Goal: Task Accomplishment & Management: Use online tool/utility

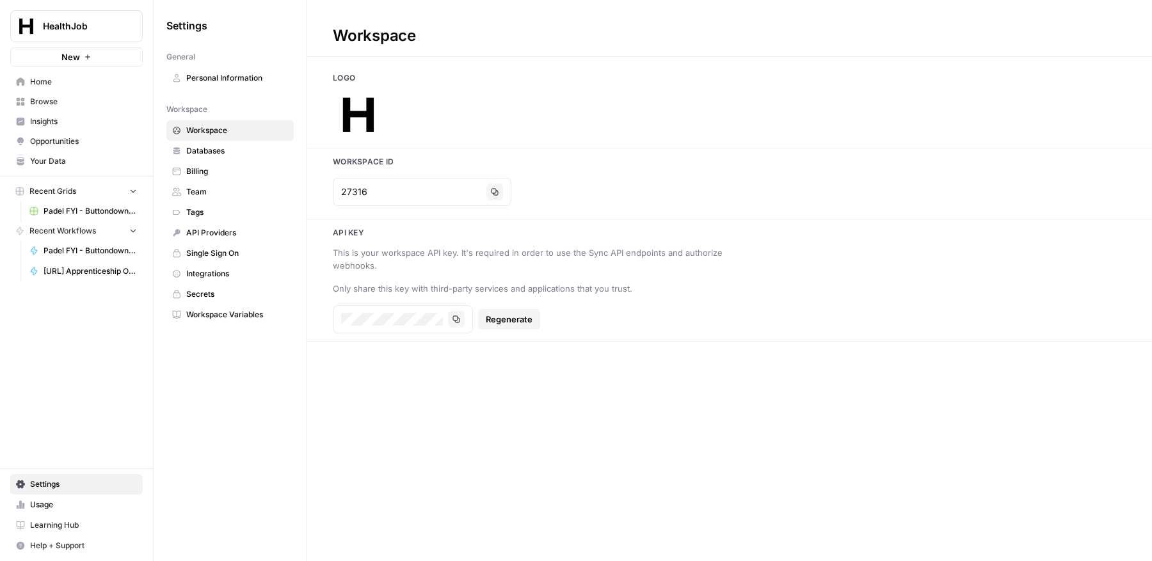
click at [107, 267] on span "[URL] Apprenticeship Output Rewrite" at bounding box center [90, 272] width 93 height 12
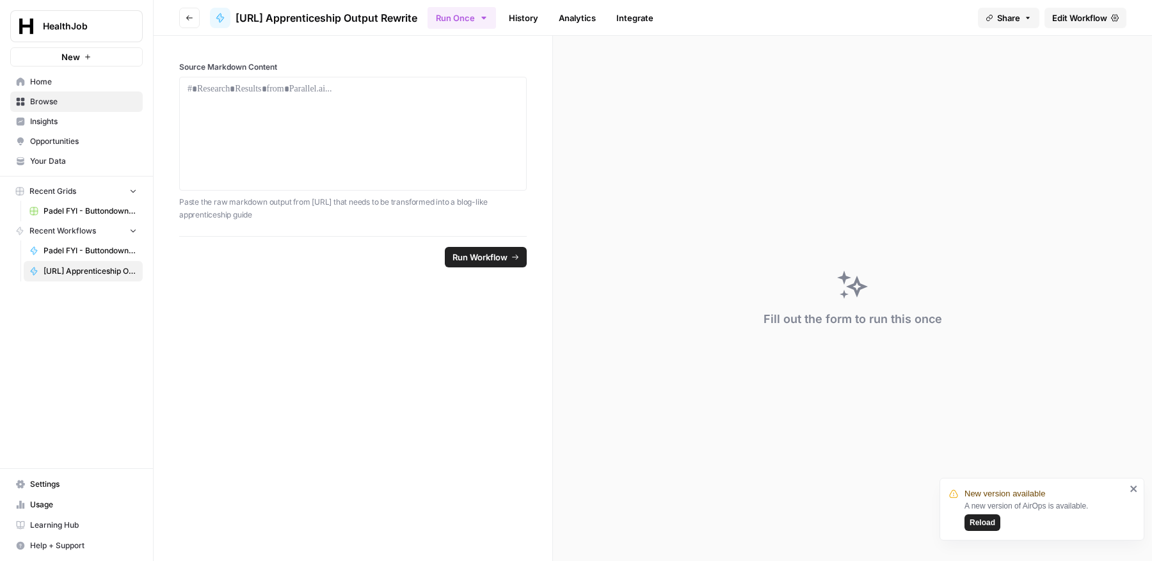
click at [990, 529] on span "Reload" at bounding box center [982, 523] width 26 height 12
click at [537, 20] on link "History" at bounding box center [523, 18] width 45 height 20
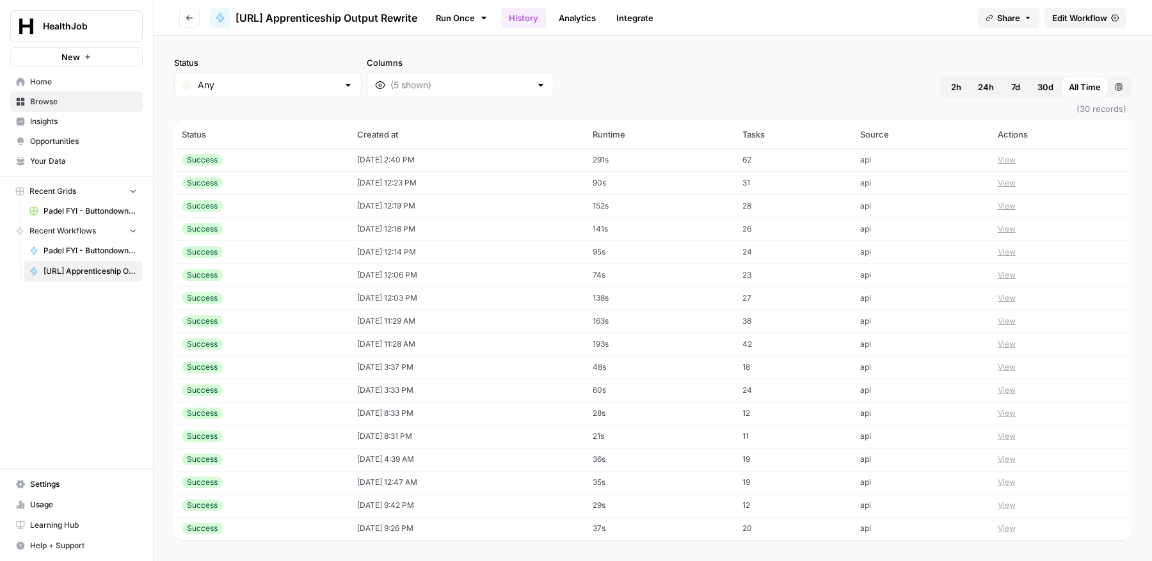
scroll to position [298, 0]
click at [1011, 86] on span "7d" at bounding box center [1015, 87] width 9 height 13
click at [1049, 81] on span "30d" at bounding box center [1045, 87] width 16 height 13
click at [1089, 84] on span "All Time" at bounding box center [1085, 87] width 32 height 13
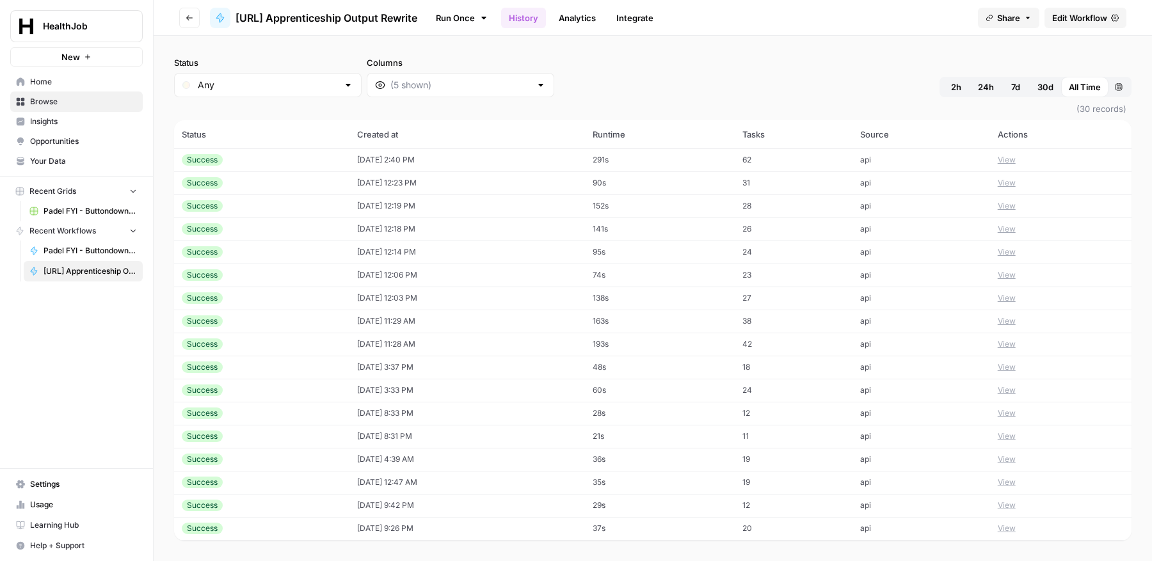
click at [1015, 157] on button "View" at bounding box center [1007, 160] width 18 height 12
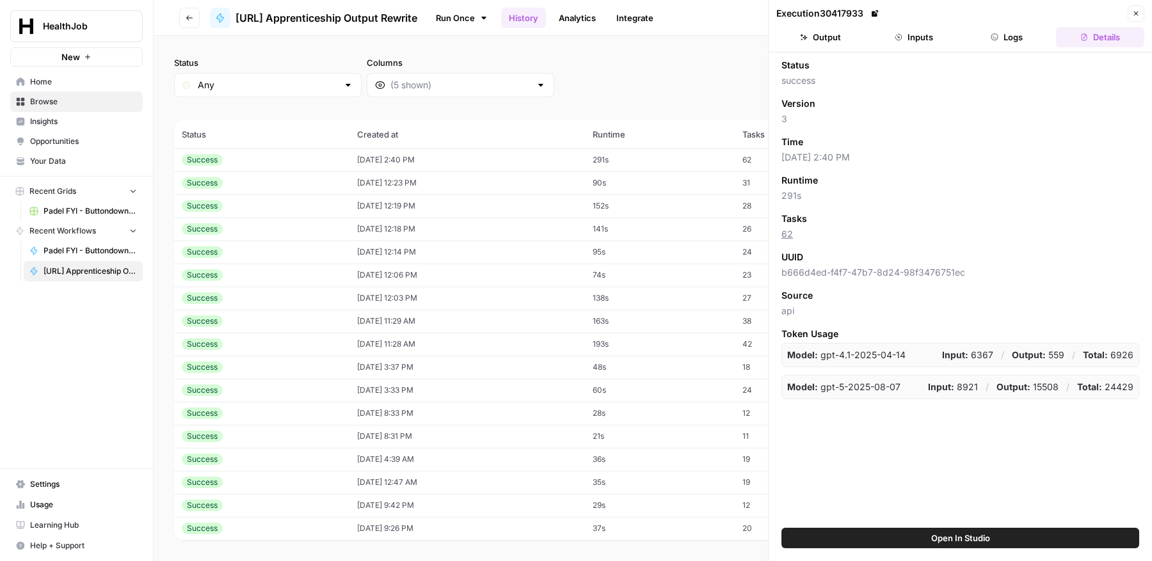
click at [824, 47] on button "Output" at bounding box center [820, 37] width 88 height 20
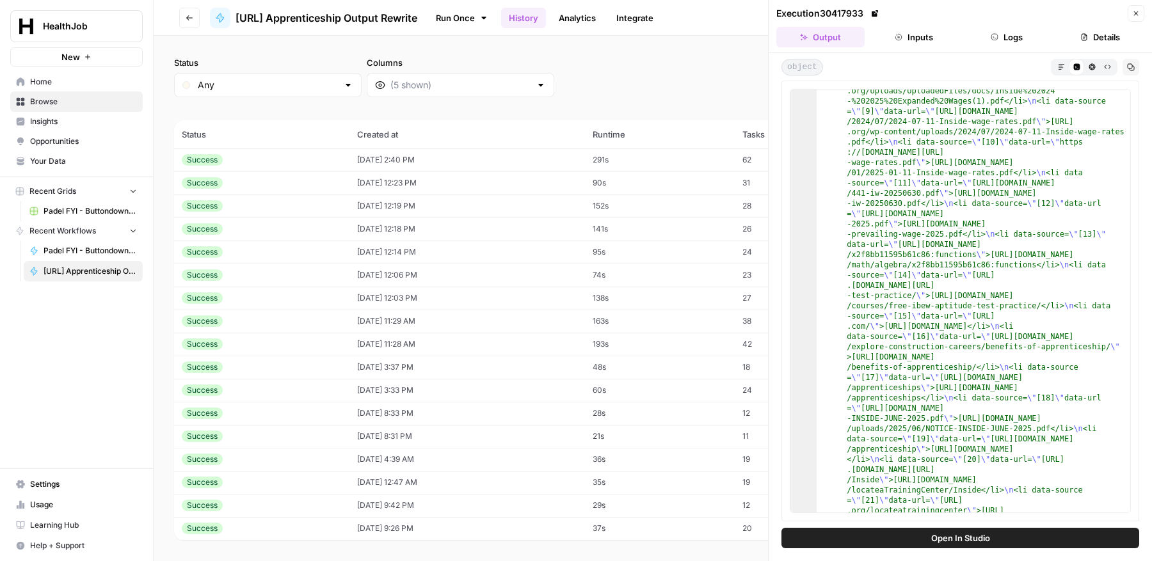
scroll to position [5932, 0]
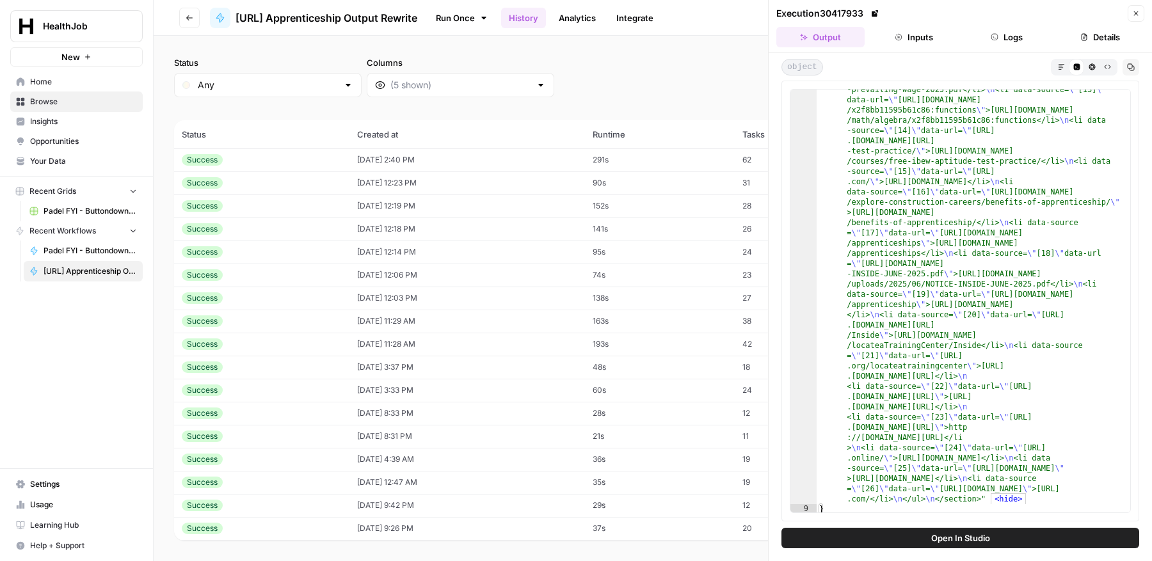
click at [1142, 14] on button "Close" at bounding box center [1135, 13] width 17 height 17
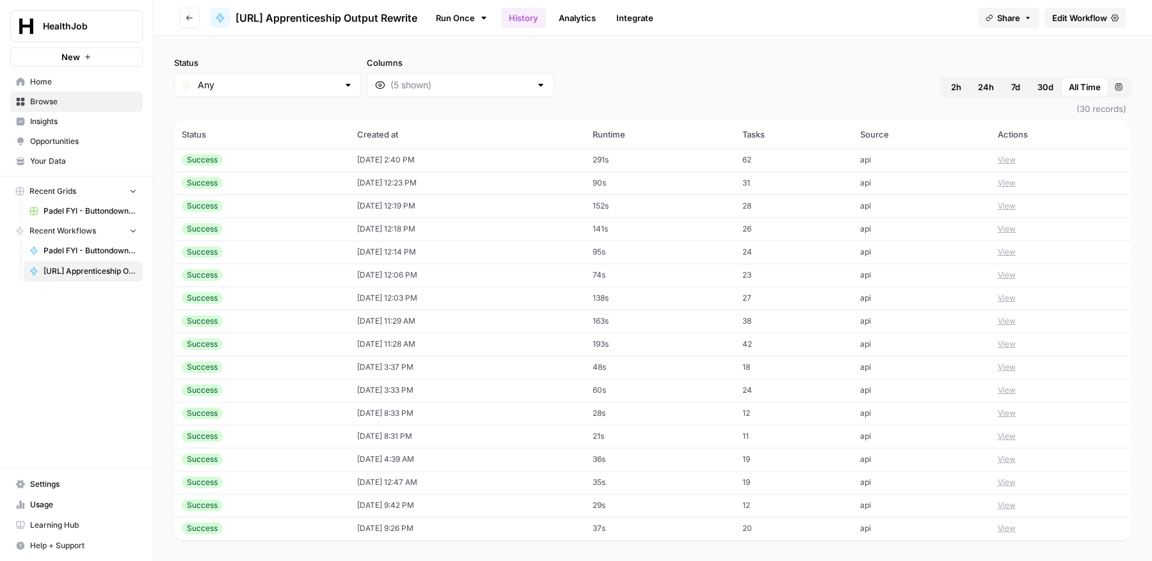
click at [1062, 17] on span "Edit Workflow" at bounding box center [1079, 18] width 55 height 13
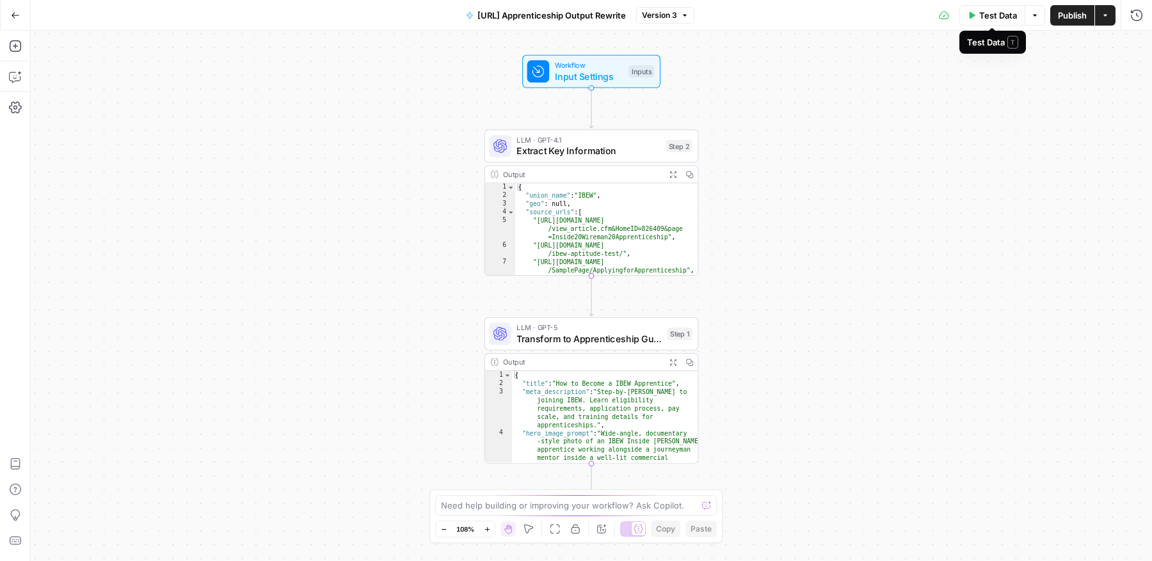
click at [1037, 12] on icon "button" at bounding box center [1035, 16] width 8 height 8
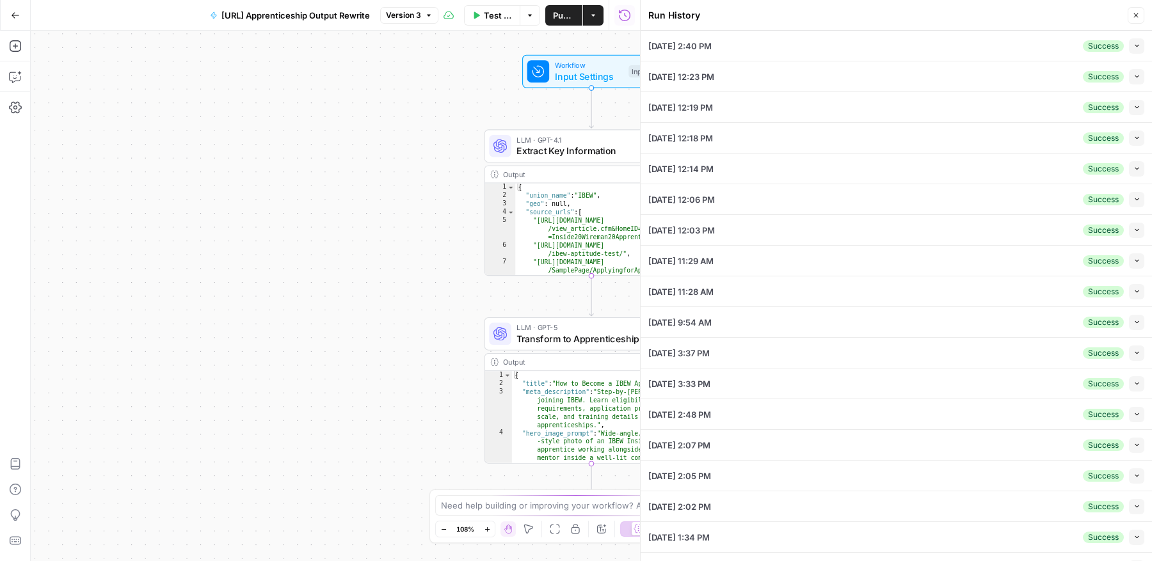
scroll to position [79, 0]
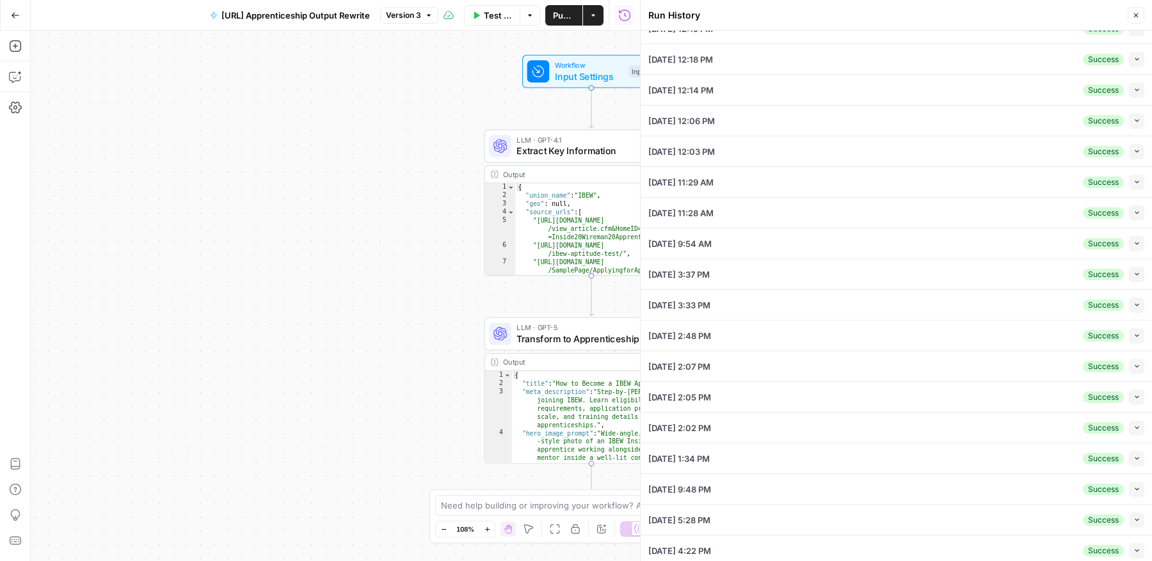
click at [1136, 547] on icon "button" at bounding box center [1136, 550] width 7 height 7
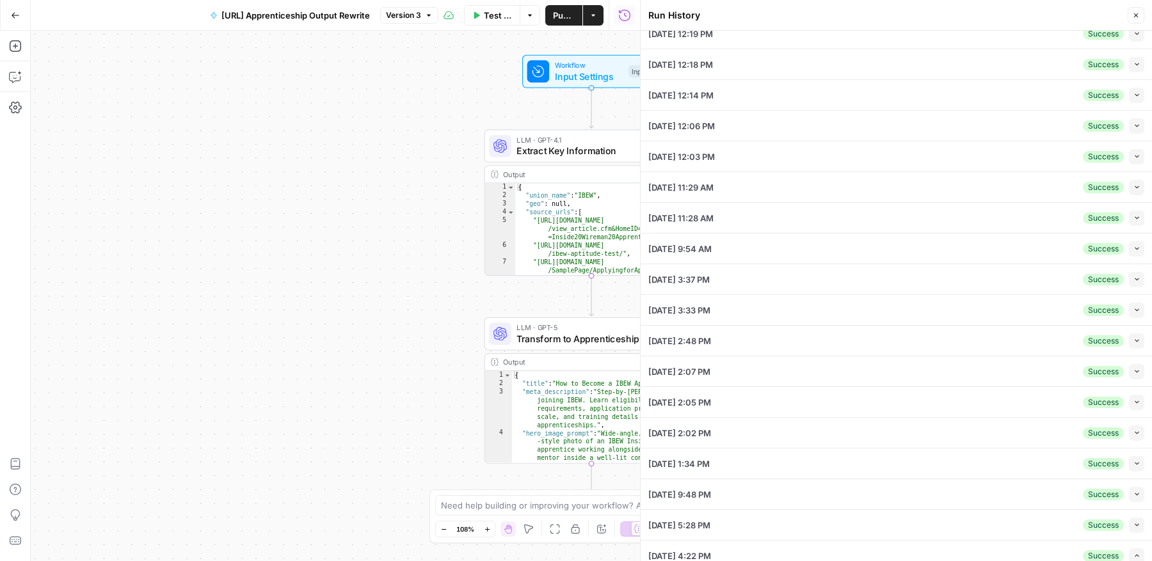
scroll to position [58, 0]
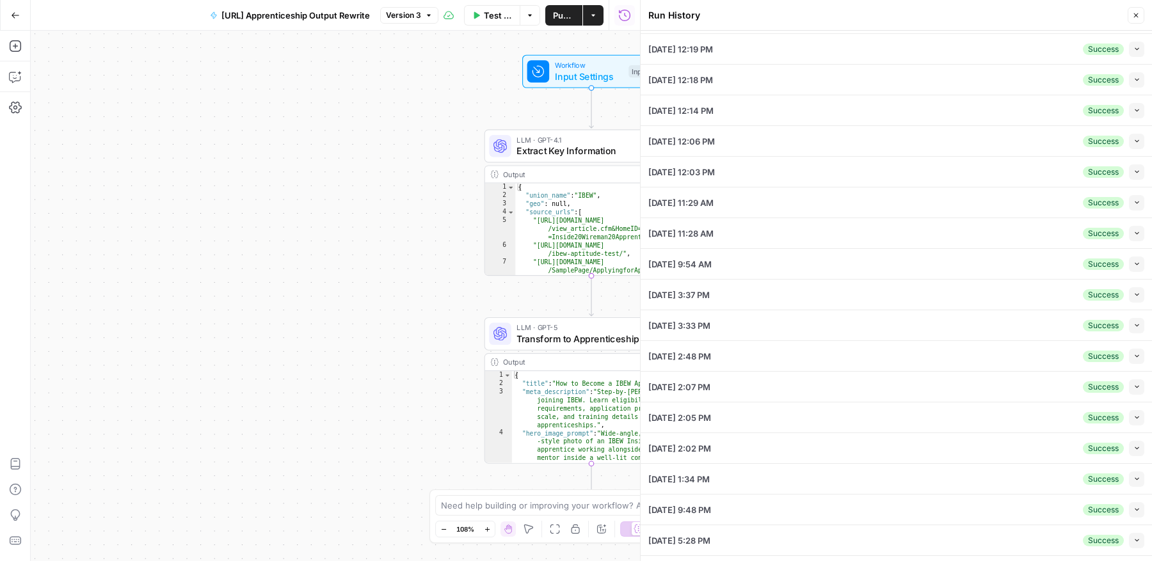
click at [1064, 258] on div "[DATE] 9:54 AM Success Collapse" at bounding box center [896, 264] width 496 height 30
click at [1137, 262] on icon "button" at bounding box center [1136, 263] width 7 height 7
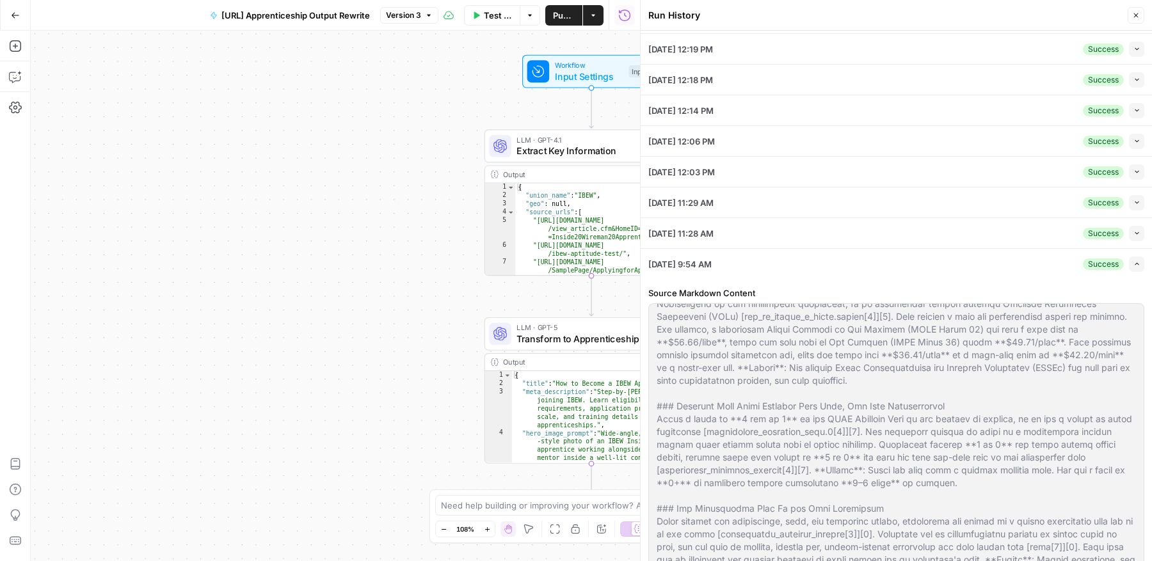
scroll to position [141, 0]
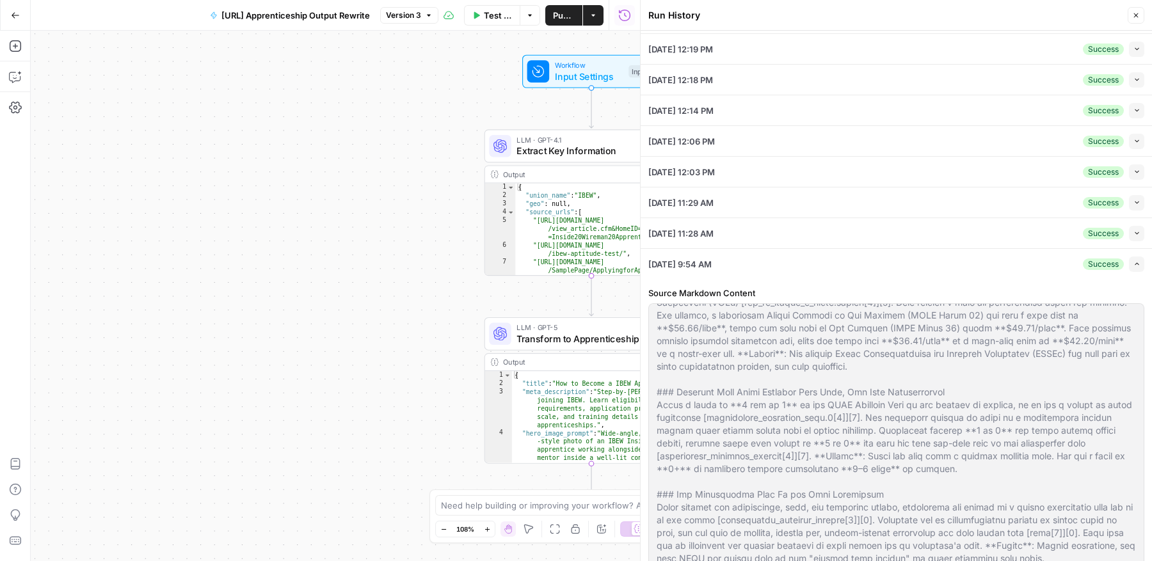
click at [1137, 262] on icon "button" at bounding box center [1136, 263] width 7 height 7
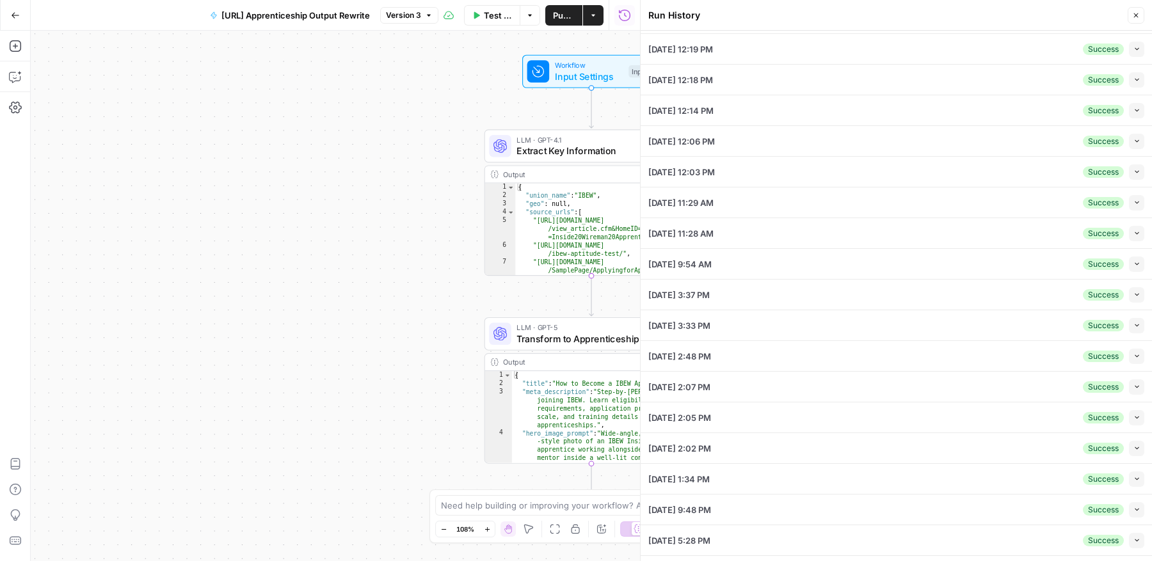
click at [1133, 292] on icon "button" at bounding box center [1136, 294] width 7 height 7
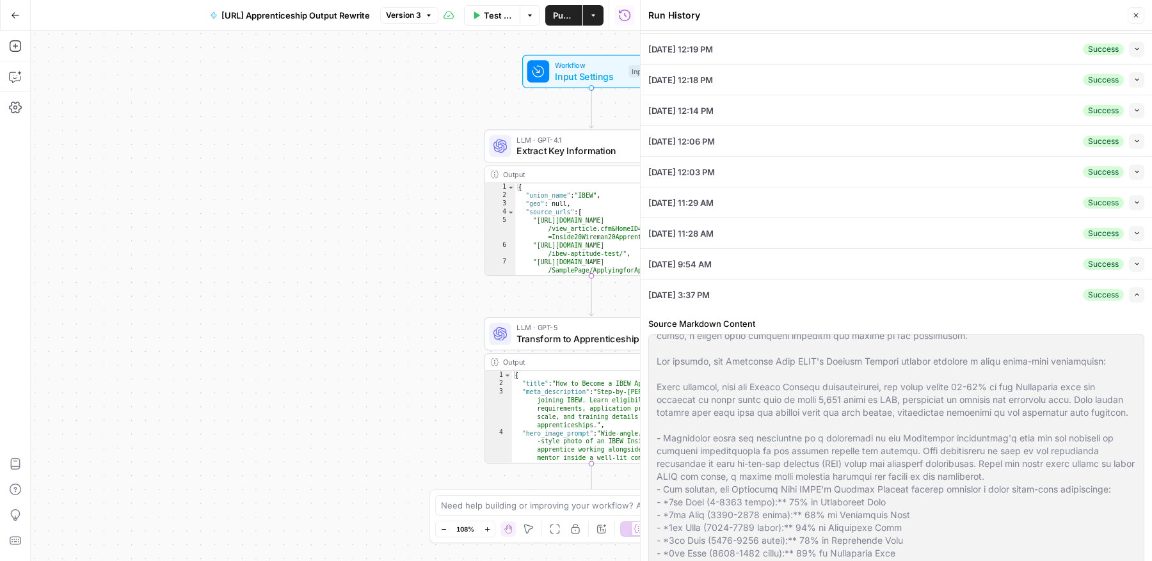
scroll to position [1817, 0]
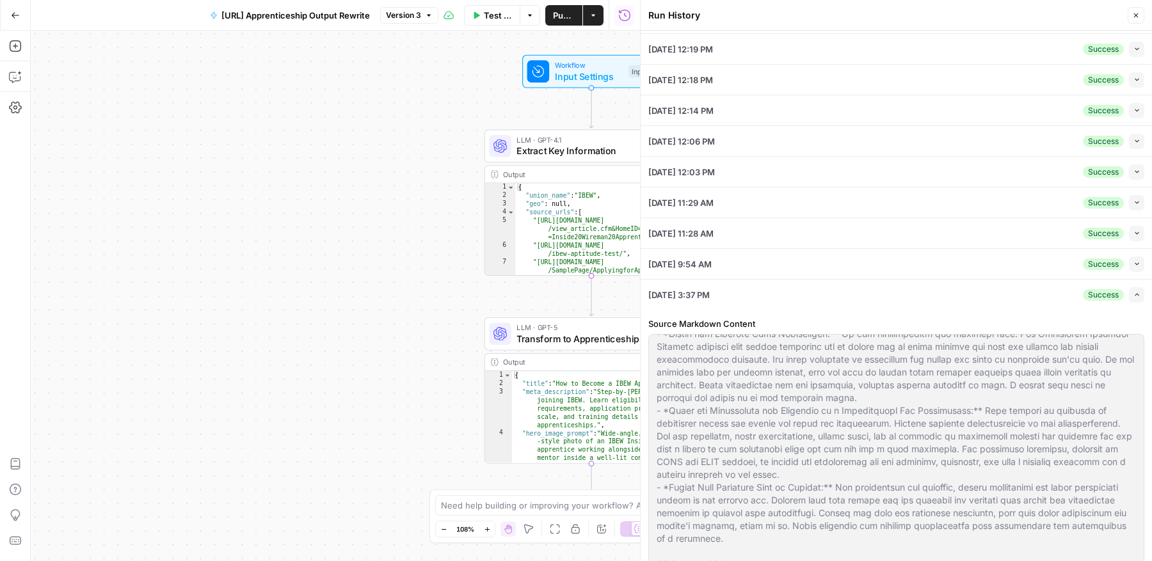
click at [1134, 230] on icon "button" at bounding box center [1136, 233] width 7 height 7
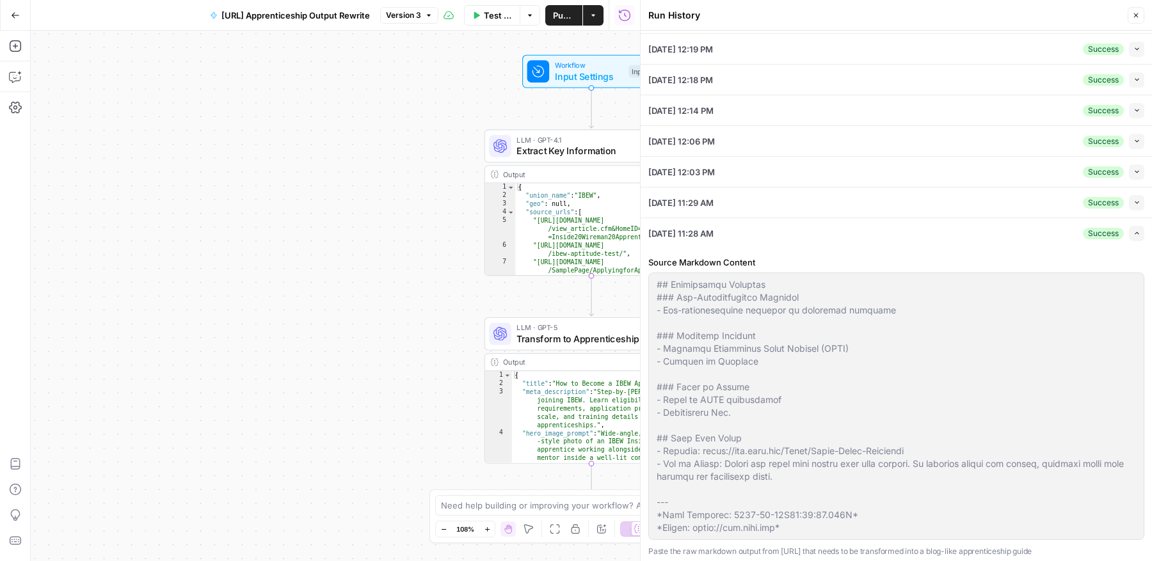
scroll to position [65, 0]
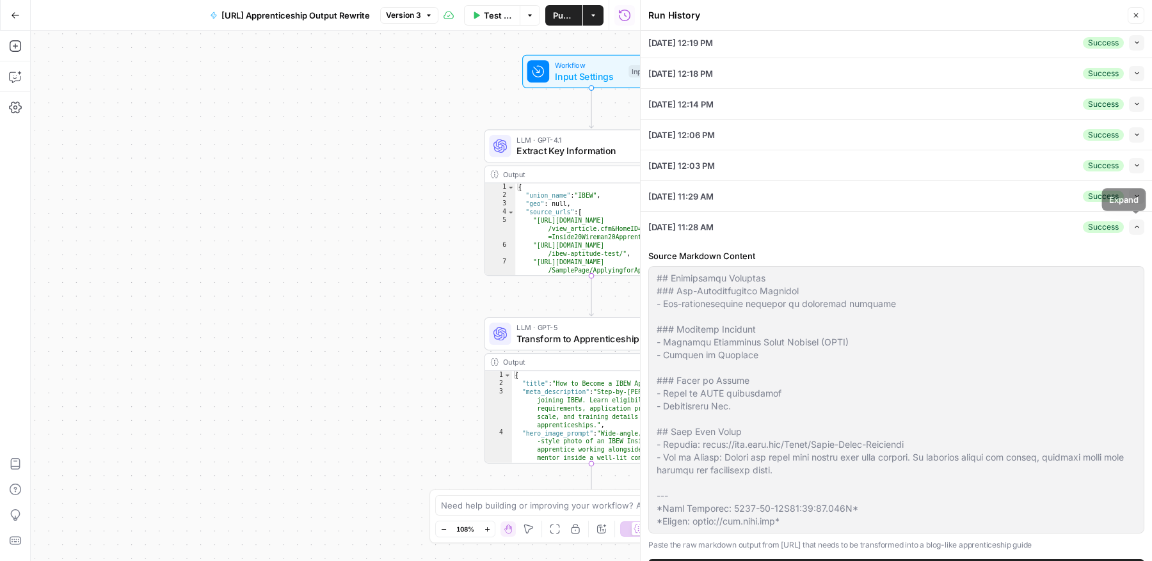
click at [1133, 223] on icon "button" at bounding box center [1136, 226] width 7 height 7
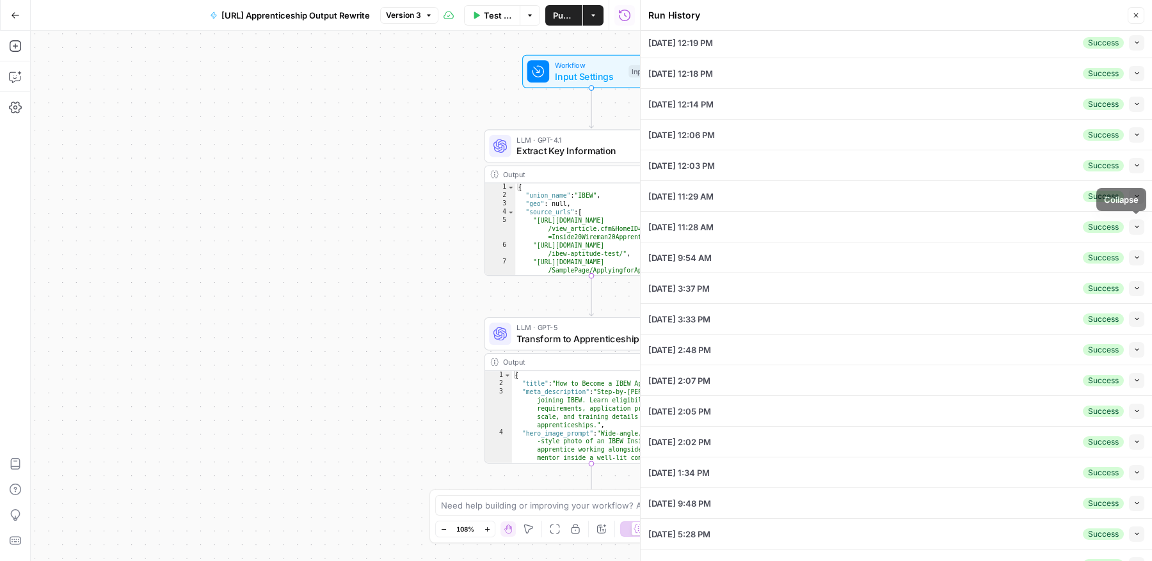
click at [1137, 255] on icon "button" at bounding box center [1136, 257] width 7 height 7
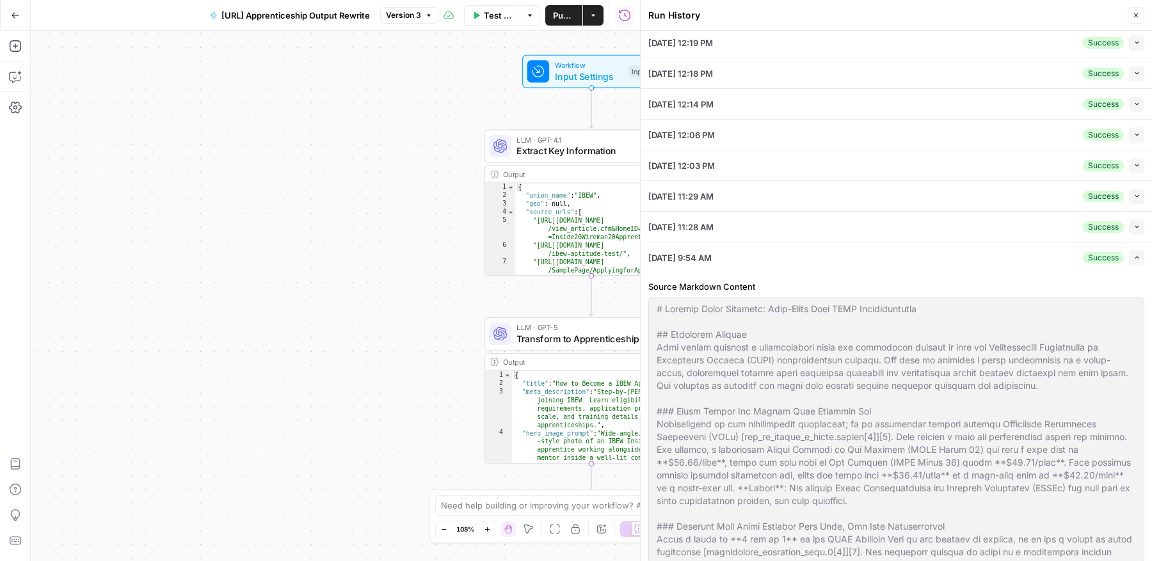
scroll to position [0, 0]
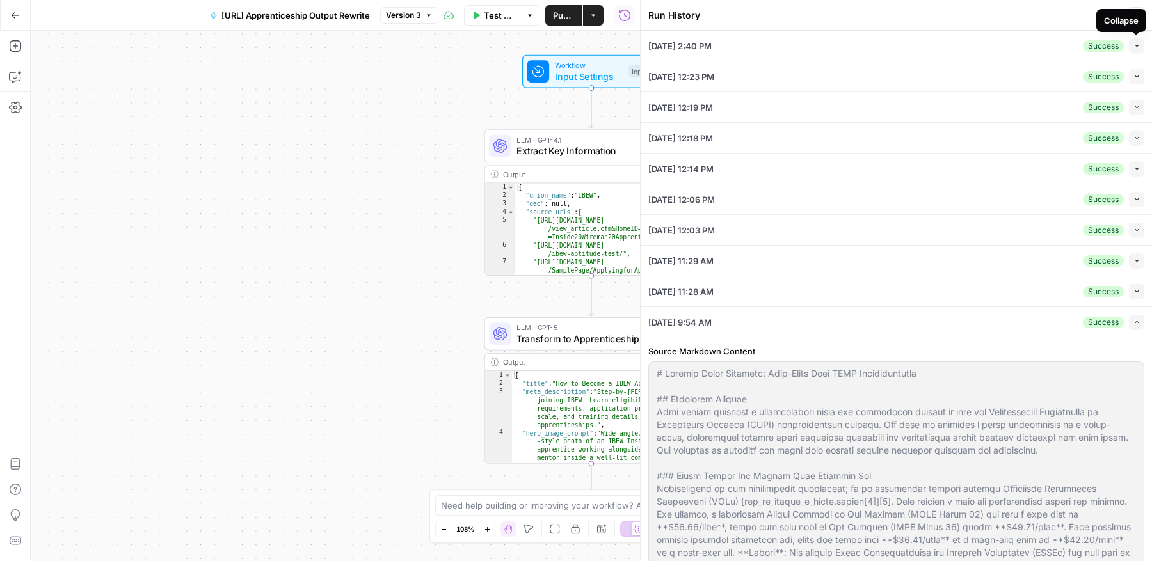
click at [1056, 12] on div "Run History" at bounding box center [885, 15] width 475 height 13
click at [1134, 13] on icon "button" at bounding box center [1136, 15] width 4 height 4
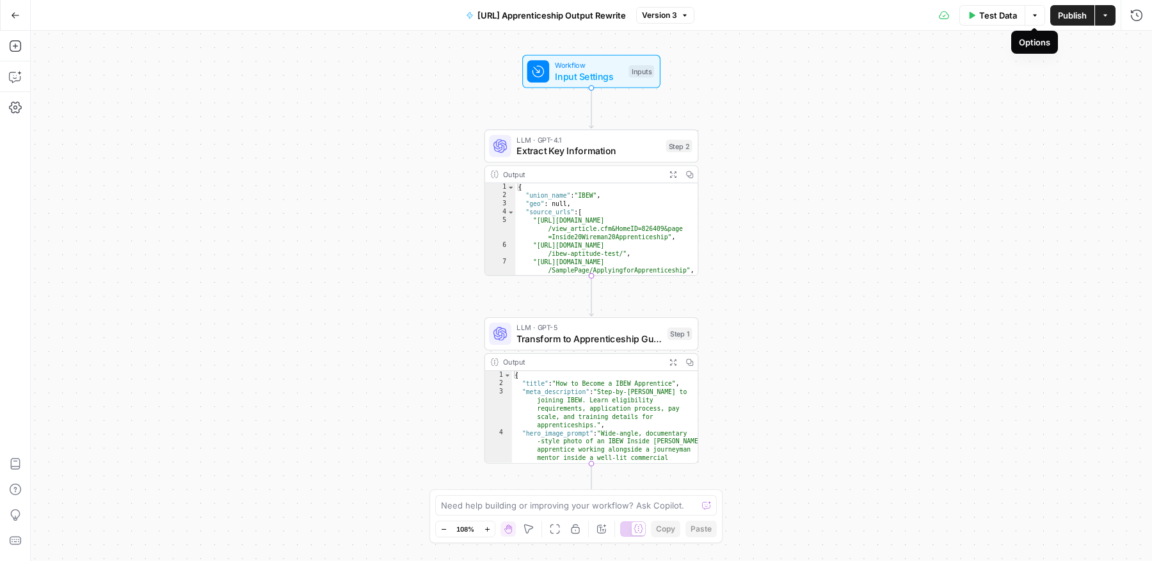
click at [1038, 15] on icon "button" at bounding box center [1035, 16] width 8 height 8
click at [1041, 19] on button "Options" at bounding box center [1034, 15] width 20 height 20
click at [1113, 14] on button "Actions" at bounding box center [1105, 15] width 20 height 20
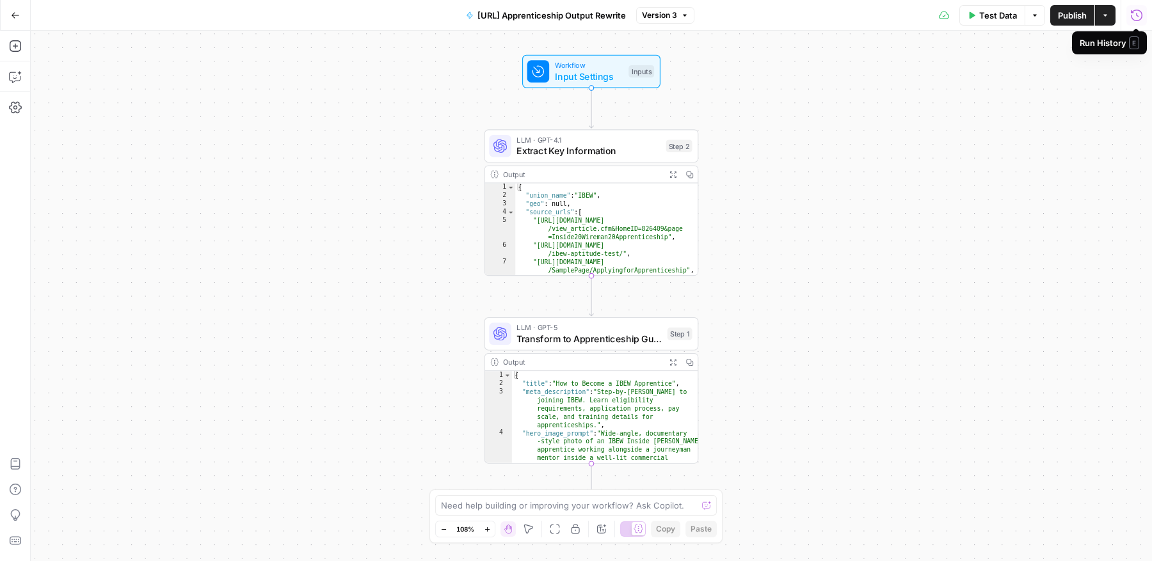
click at [1141, 14] on icon "button" at bounding box center [1136, 15] width 13 height 13
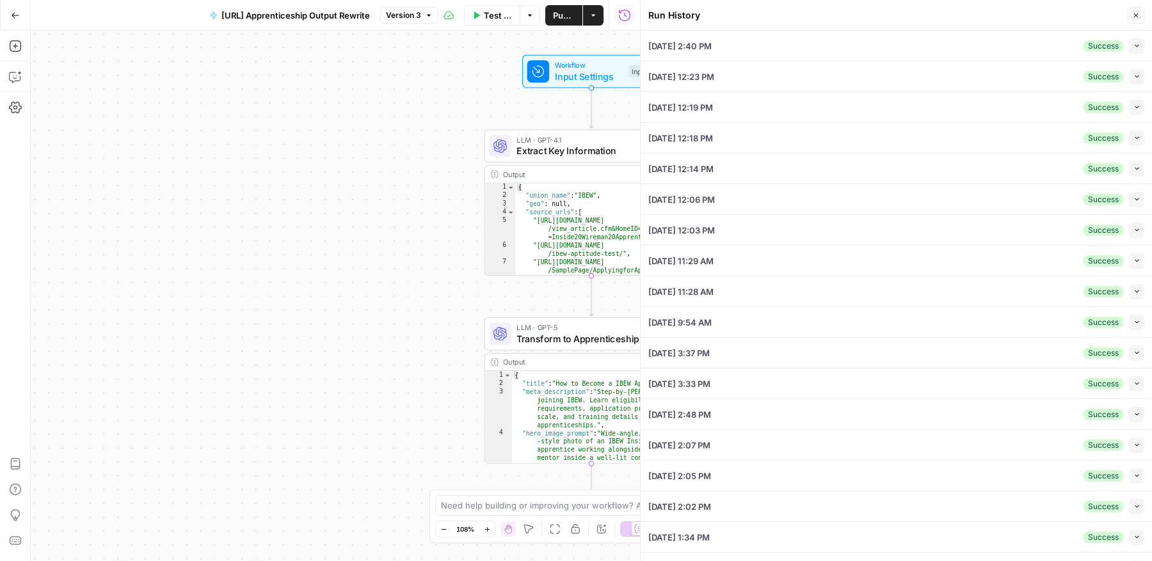
click at [1027, 47] on div "[DATE] 2:40 PM Success Collapse" at bounding box center [896, 46] width 496 height 30
click at [428, 171] on div "Workflow Input Settings Inputs LLM · GPT-4.1 Extract Key Information Step 2 Out…" at bounding box center [335, 296] width 609 height 530
click at [1137, 12] on icon "button" at bounding box center [1136, 16] width 8 height 8
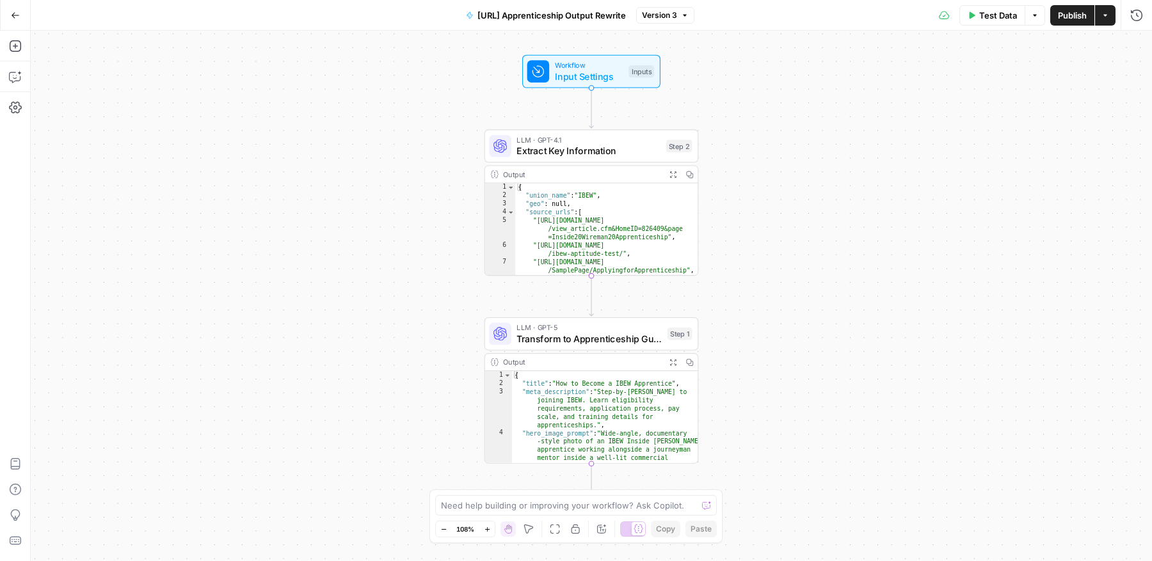
click at [1005, 19] on span "Test Data" at bounding box center [998, 15] width 38 height 13
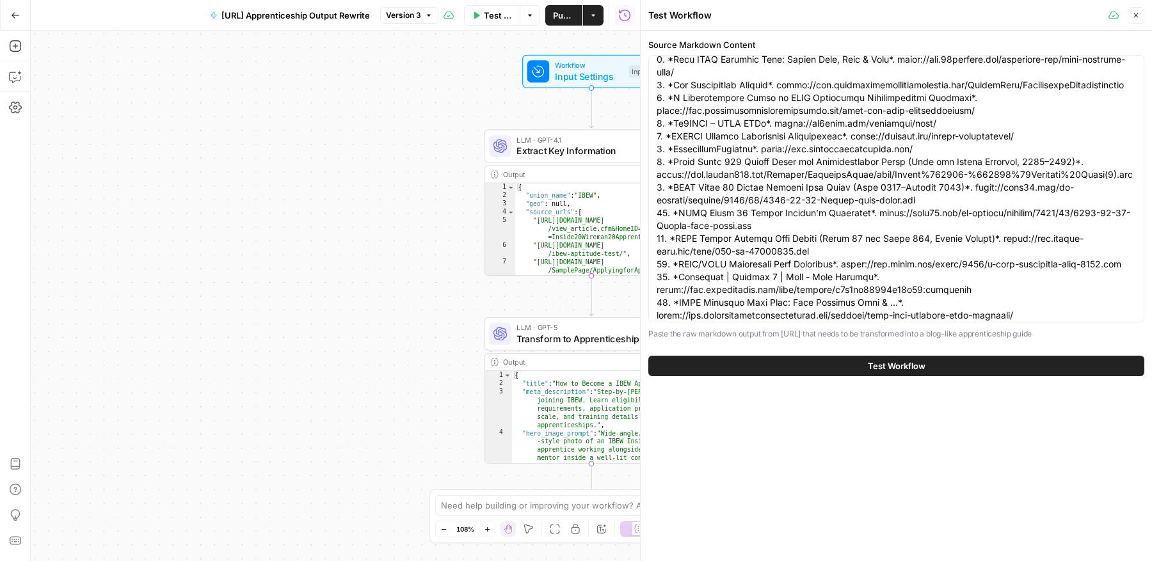
scroll to position [4376, 0]
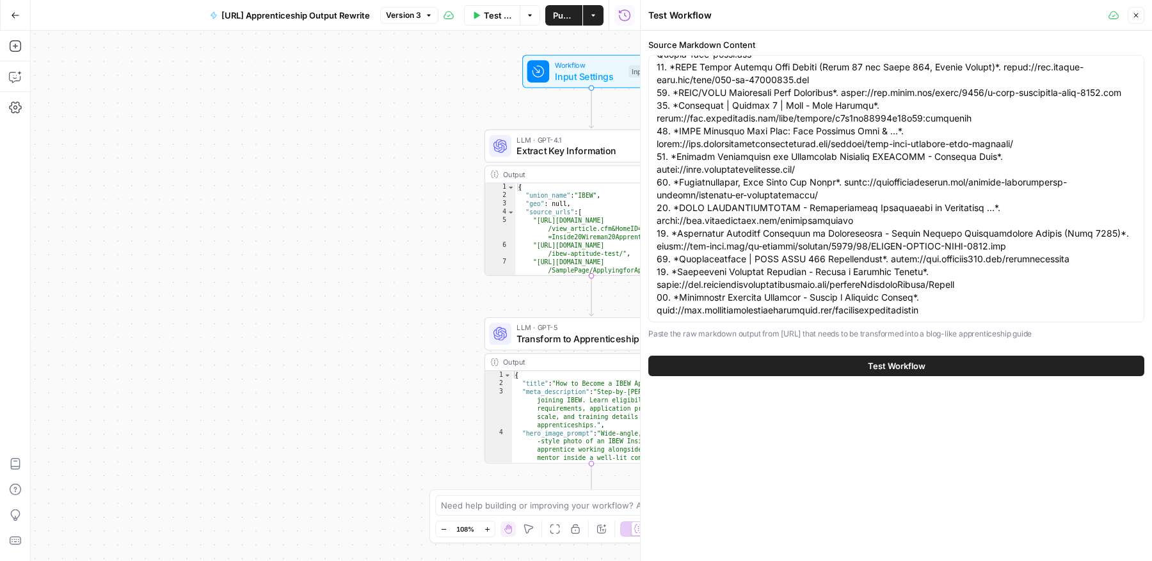
click at [895, 367] on span "Test Workflow" at bounding box center [897, 366] width 58 height 13
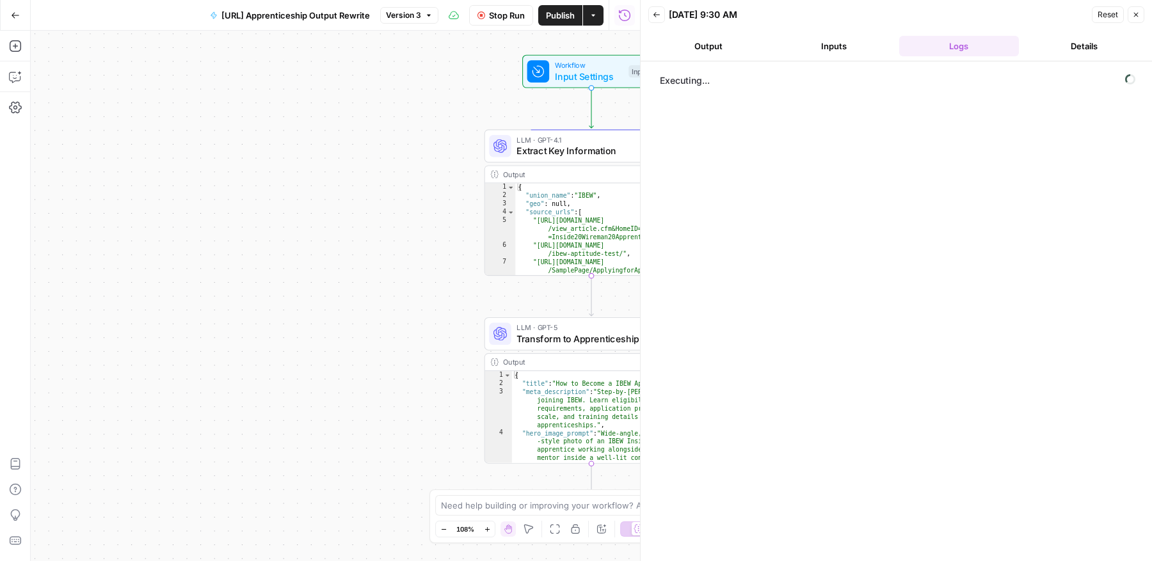
click at [722, 47] on button "Output" at bounding box center [708, 46] width 120 height 20
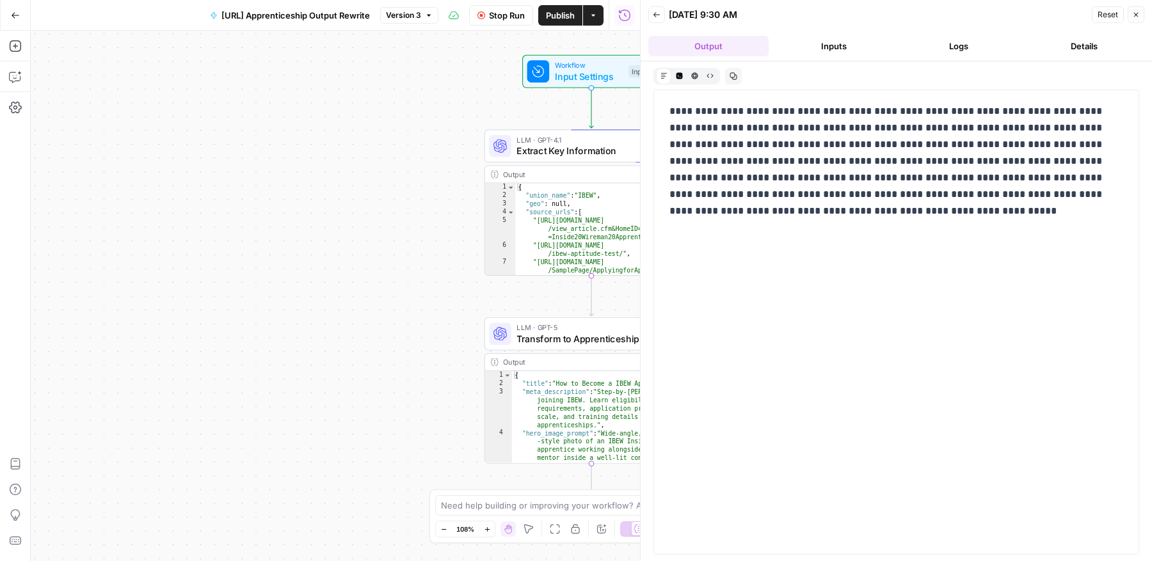
click at [851, 38] on button "Inputs" at bounding box center [834, 46] width 120 height 20
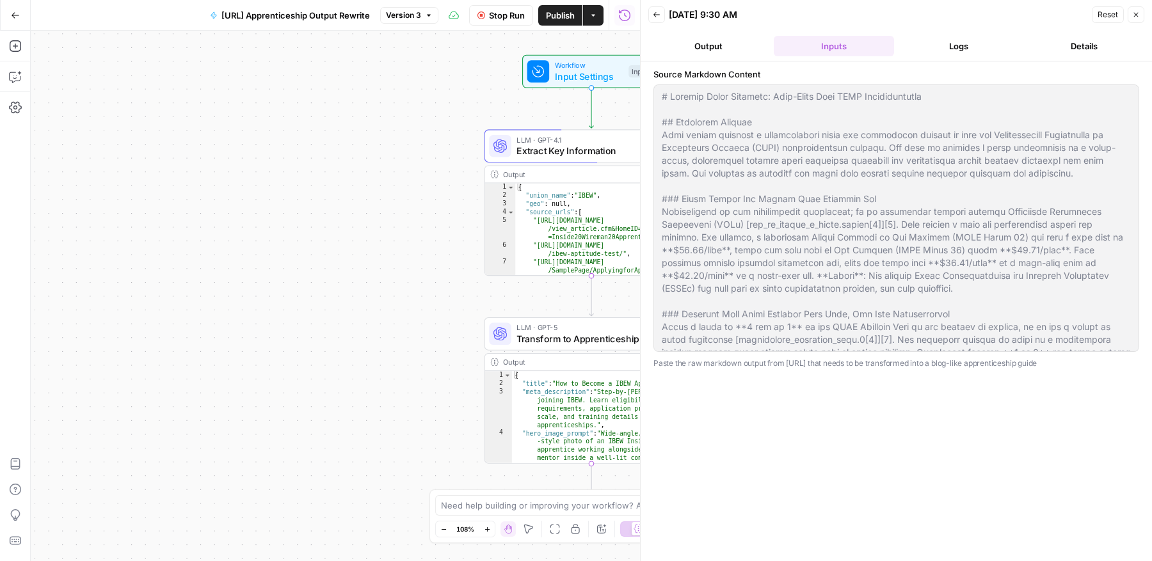
click at [1069, 40] on button "Details" at bounding box center [1084, 46] width 120 height 20
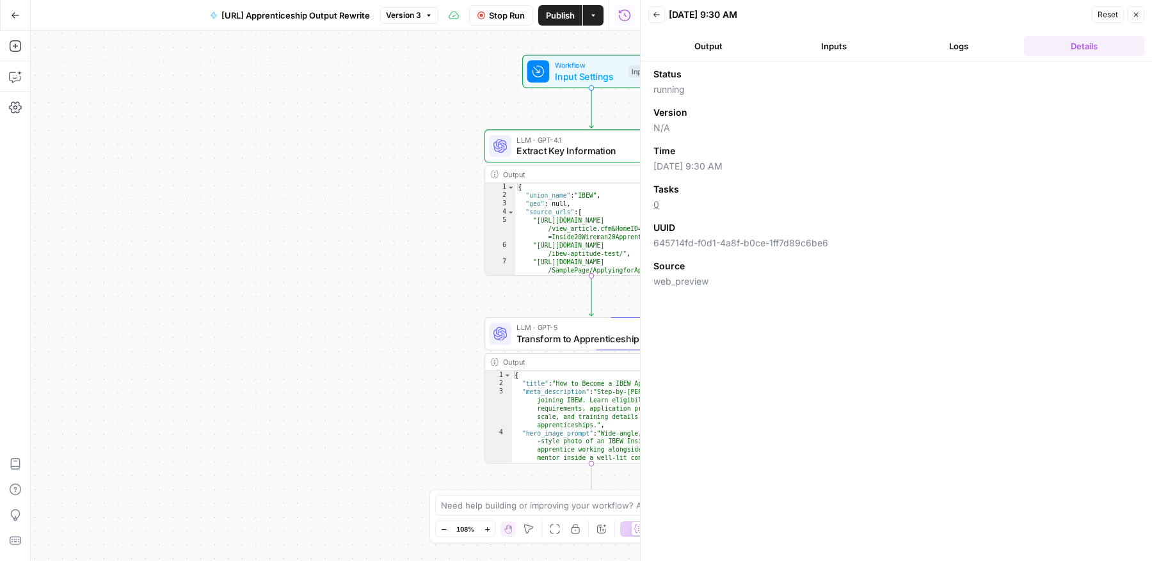
click at [726, 35] on header "Back [DATE] 9:30 AM Reset Close Output Inputs Logs Details" at bounding box center [895, 30] width 511 height 61
click at [725, 45] on button "Output" at bounding box center [708, 46] width 120 height 20
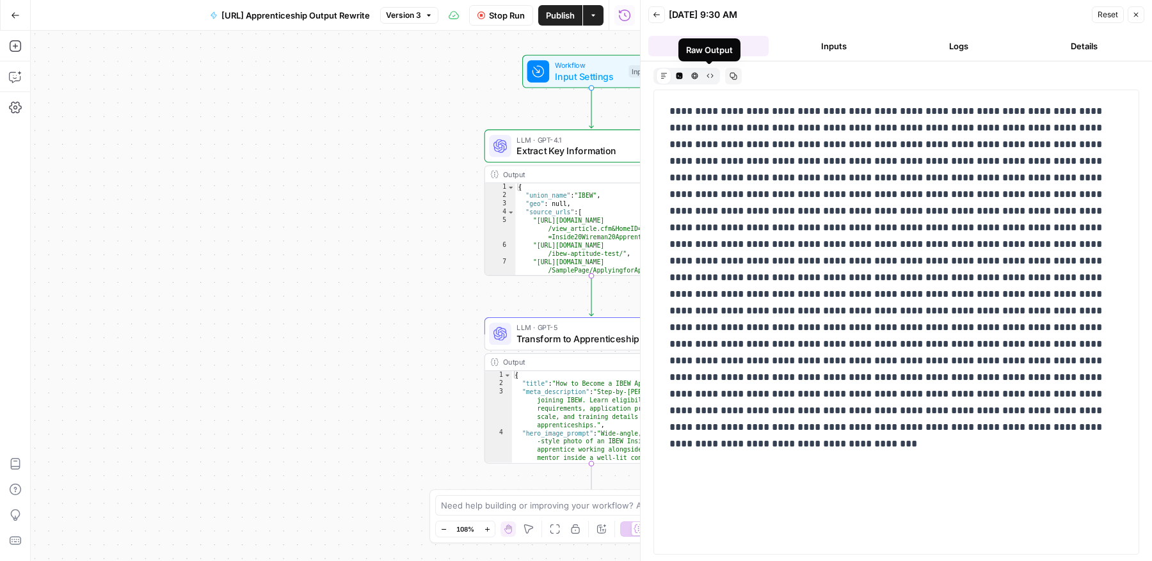
click at [715, 76] on button "Raw Output" at bounding box center [709, 75] width 15 height 15
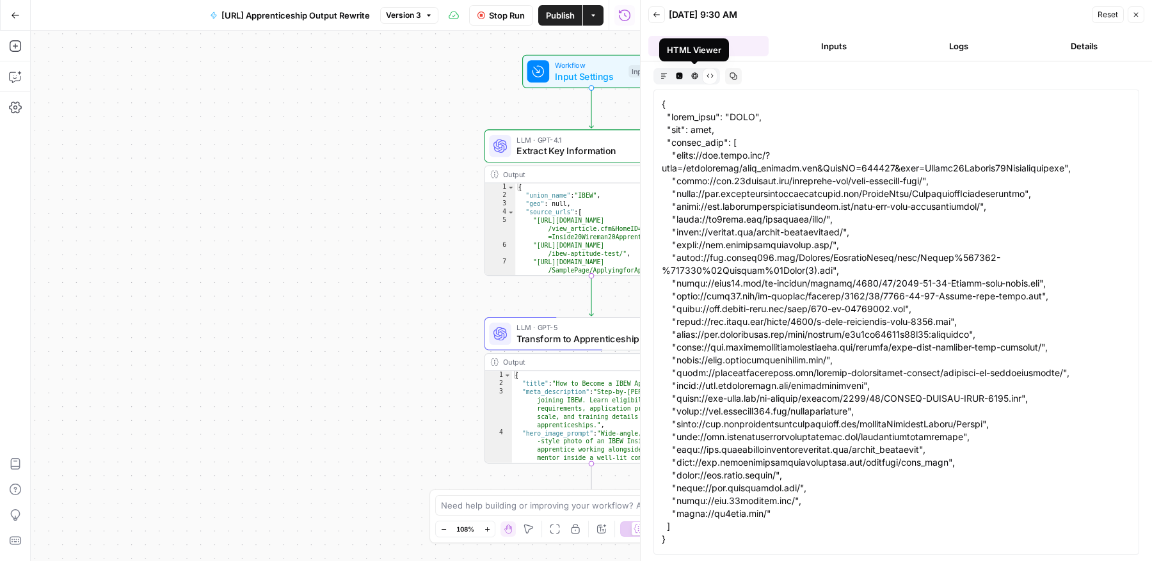
click at [697, 76] on icon "button" at bounding box center [694, 75] width 7 height 7
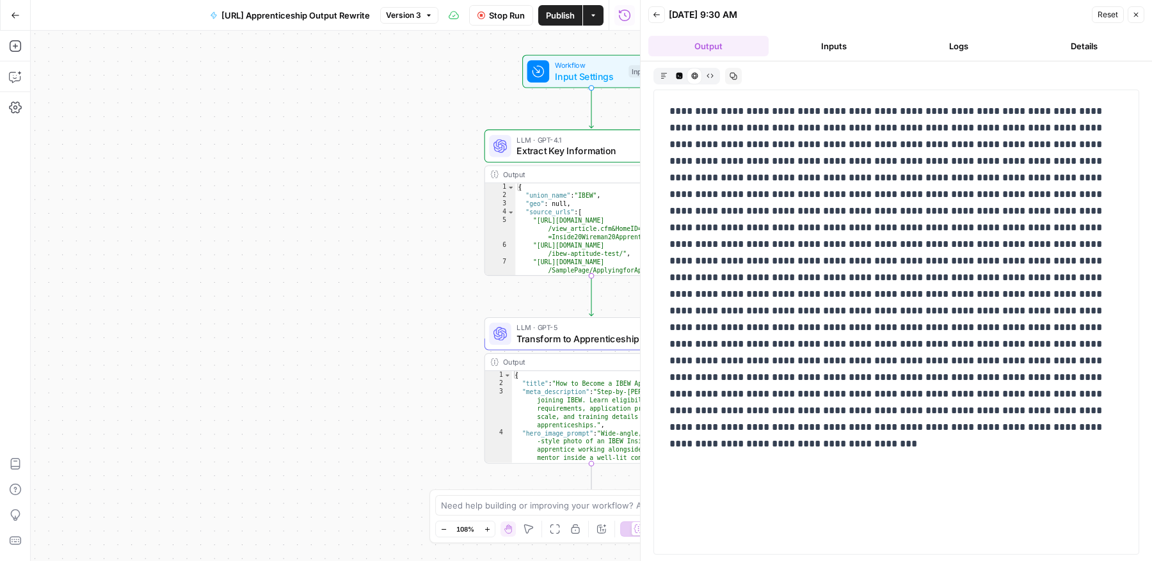
click at [658, 12] on icon "button" at bounding box center [657, 15] width 8 height 8
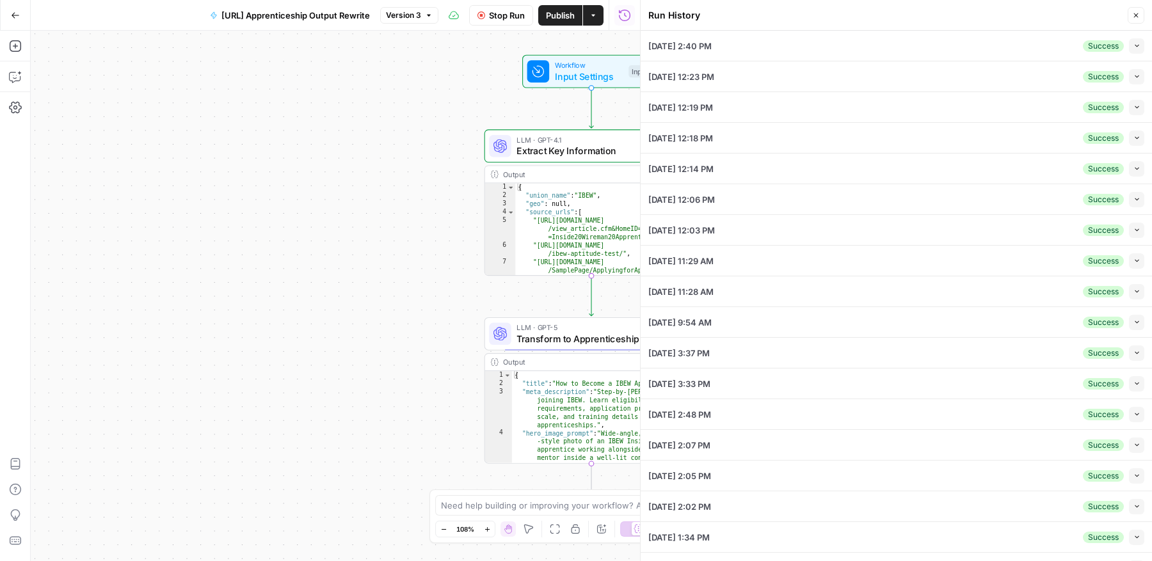
click at [1134, 16] on icon "button" at bounding box center [1136, 16] width 8 height 8
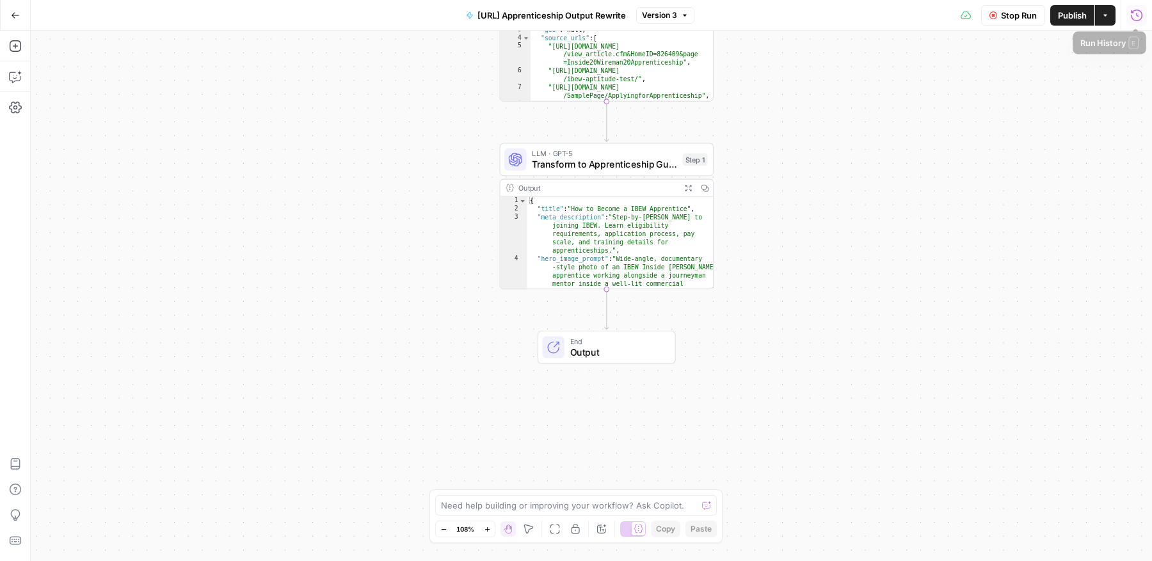
click at [1134, 13] on icon "button" at bounding box center [1136, 15] width 13 height 13
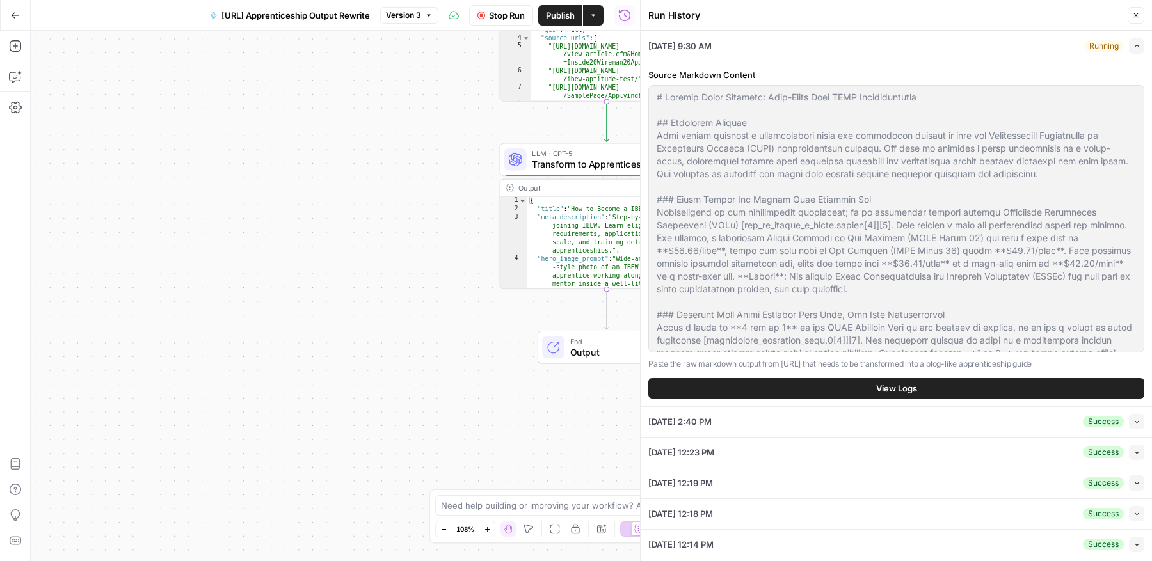
click at [1134, 17] on icon "button" at bounding box center [1136, 15] width 4 height 4
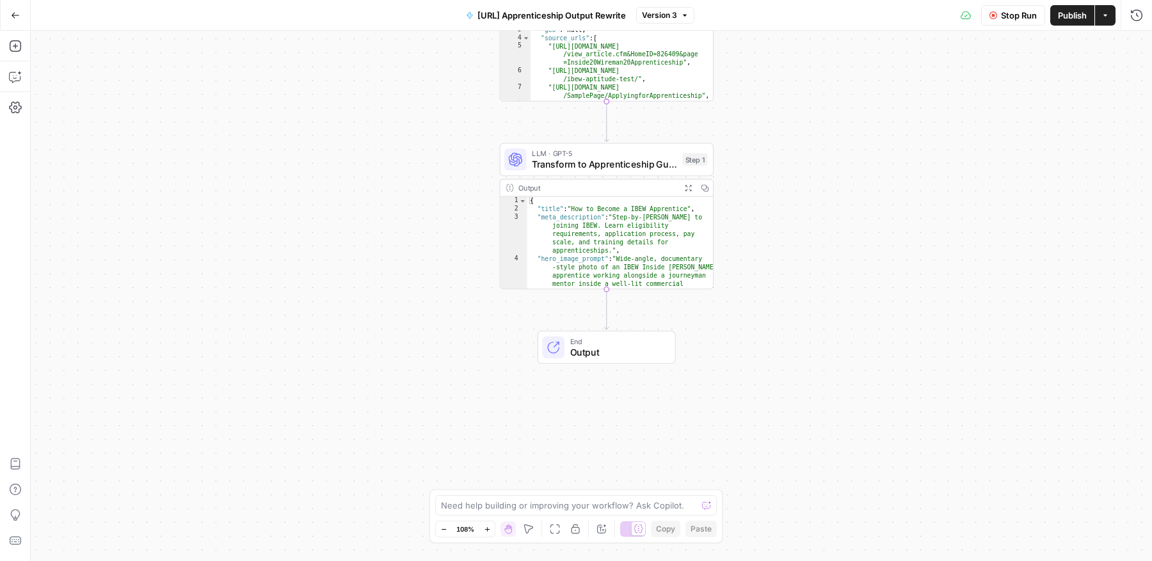
click at [673, 216] on div "{ "title" : "How to Become a IBEW Apprentice" , "meta_description" : "Step-by-[…" at bounding box center [620, 322] width 186 height 250
click at [651, 165] on span "Transform to Apprenticeship Guide" at bounding box center [604, 164] width 145 height 14
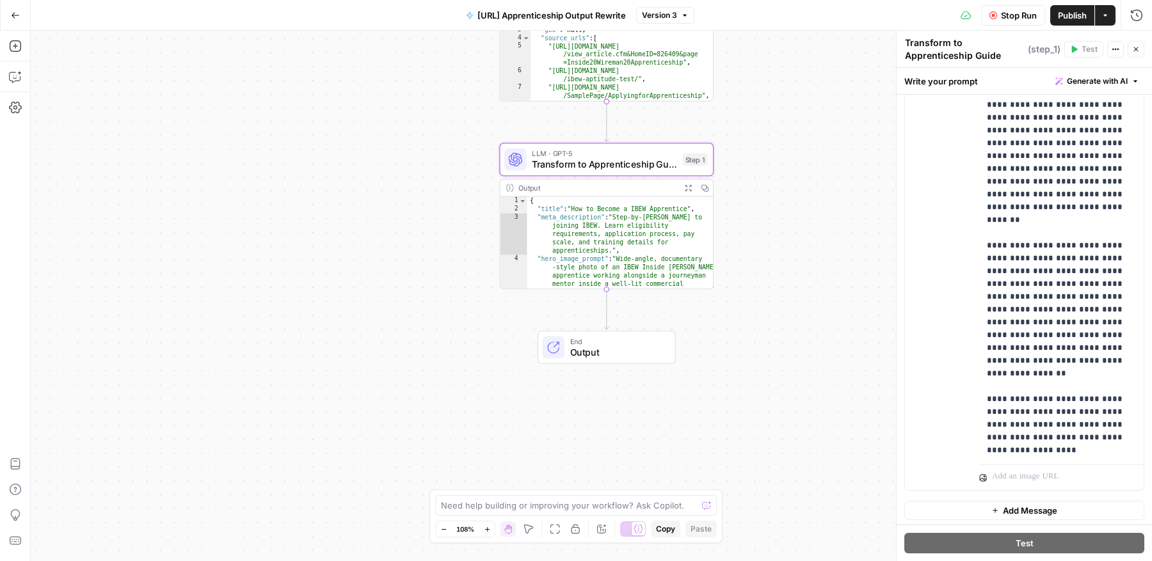
scroll to position [3217, 0]
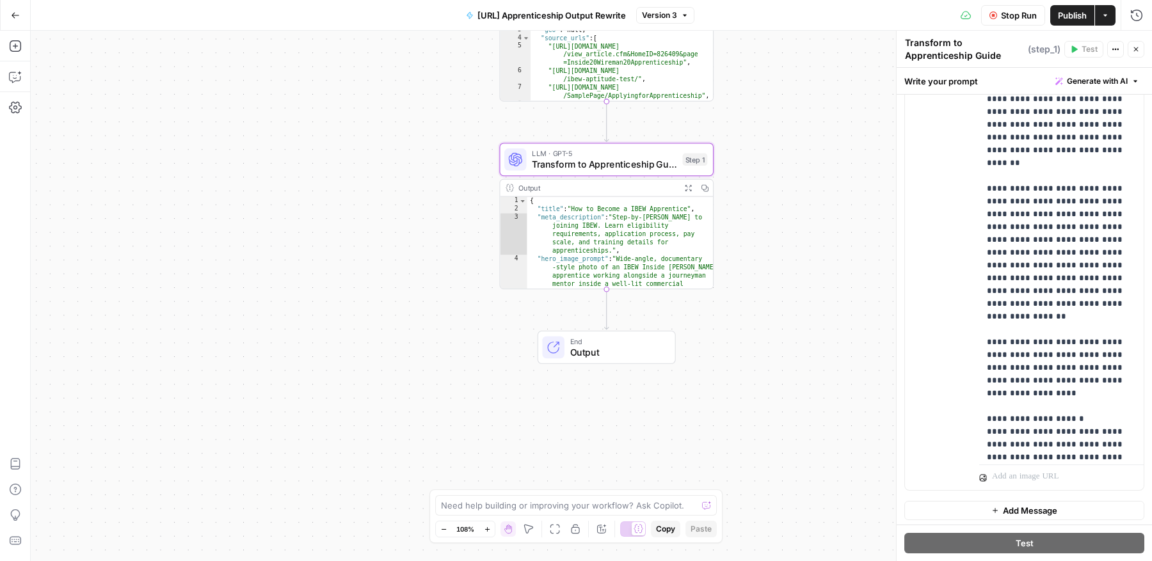
click at [1137, 49] on icon "button" at bounding box center [1136, 49] width 8 height 8
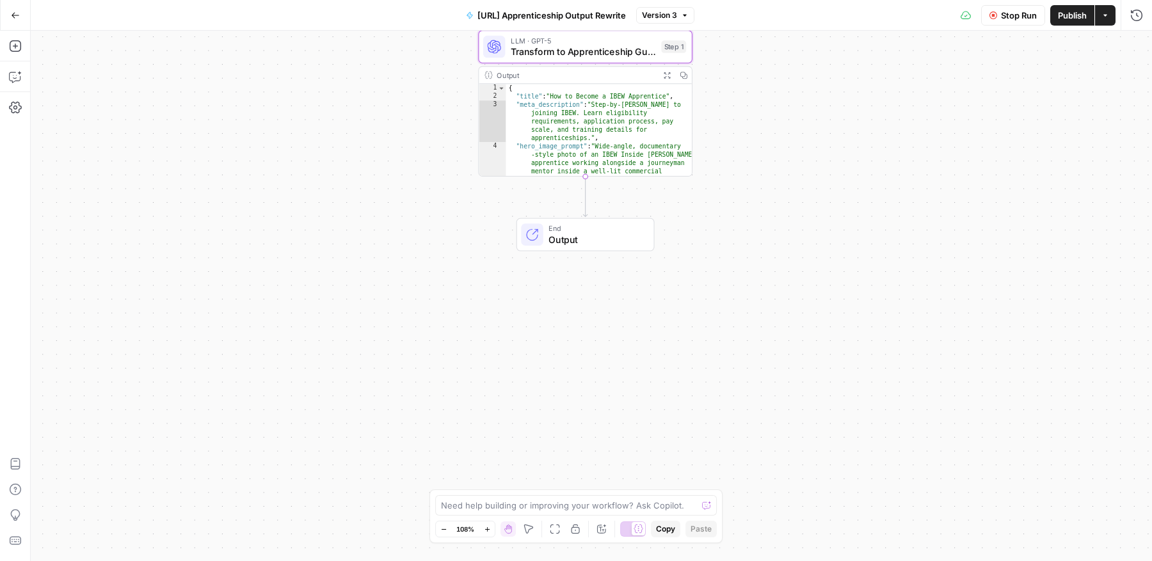
click at [640, 123] on div "{ "title" : "How to Become a IBEW Apprentice" , "meta_description" : "Step-by-[…" at bounding box center [598, 209] width 186 height 250
type textarea "**********"
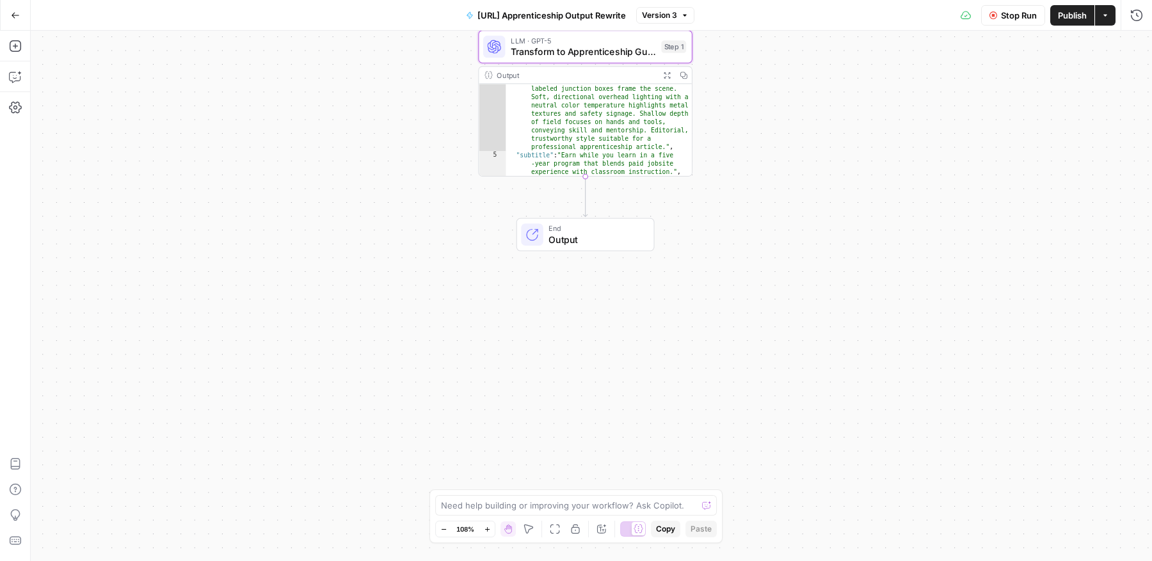
scroll to position [148, 0]
click at [745, 133] on div "Workflow Input Settings Inputs LLM · GPT-4.1 Extract Key Information Step 2 Out…" at bounding box center [591, 296] width 1121 height 530
click at [1108, 13] on icon "button" at bounding box center [1105, 16] width 8 height 8
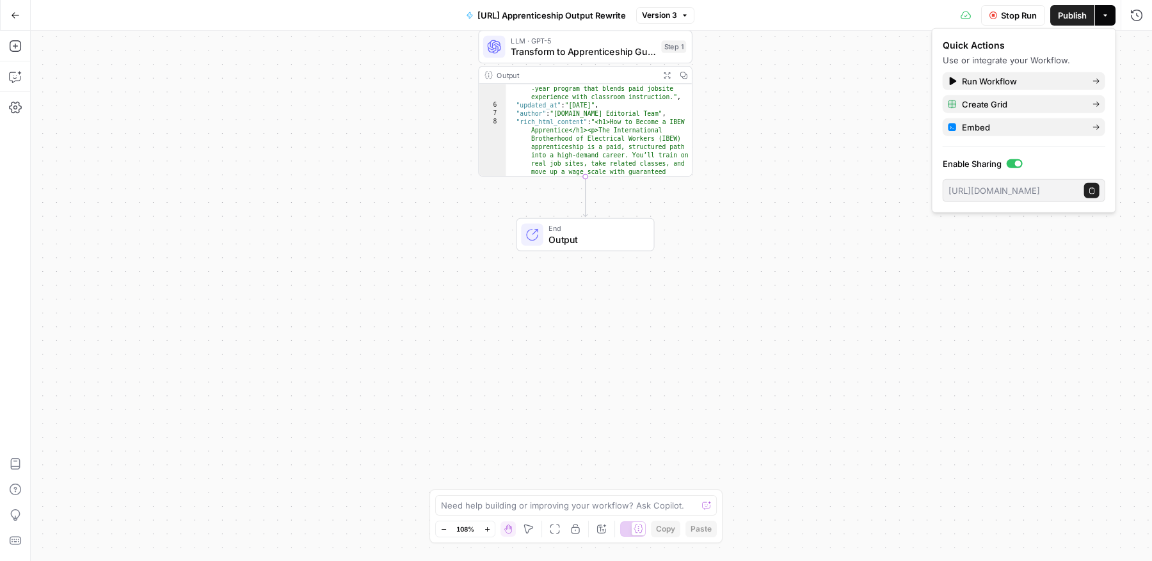
click at [1108, 13] on icon "button" at bounding box center [1105, 16] width 8 height 8
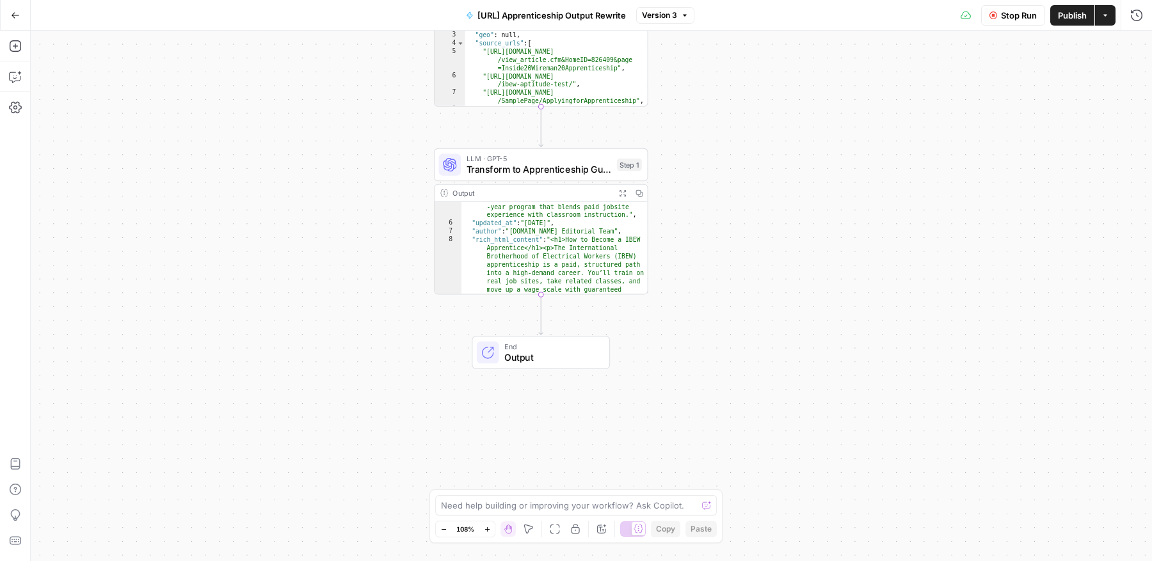
click at [541, 163] on span "Transform to Apprenticeship Guide" at bounding box center [538, 170] width 145 height 14
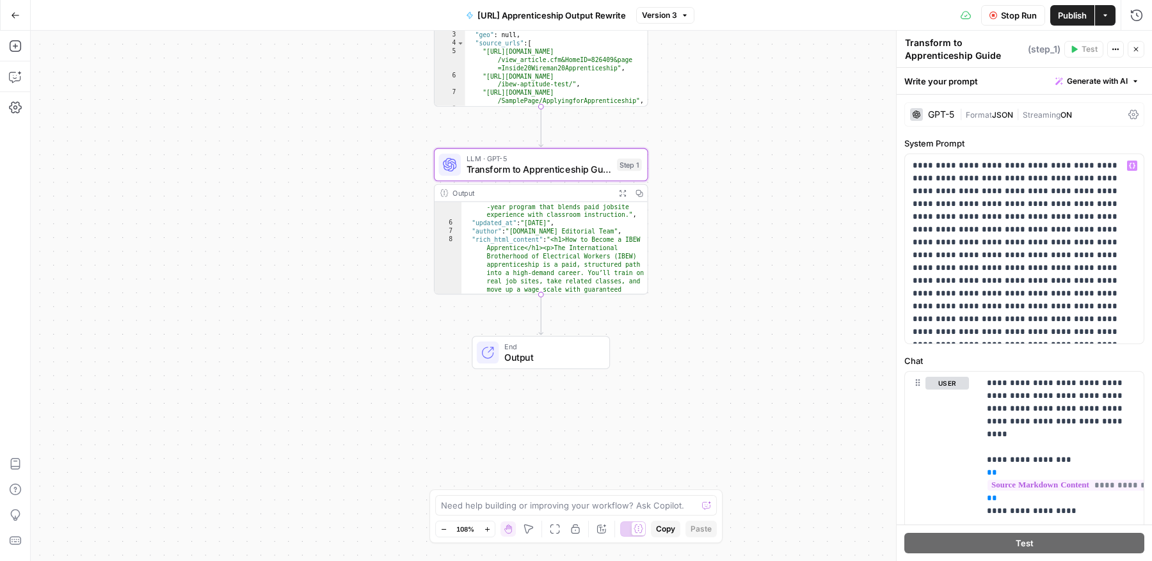
scroll to position [2, 0]
click at [1024, 15] on span "Stop Run" at bounding box center [1019, 15] width 36 height 13
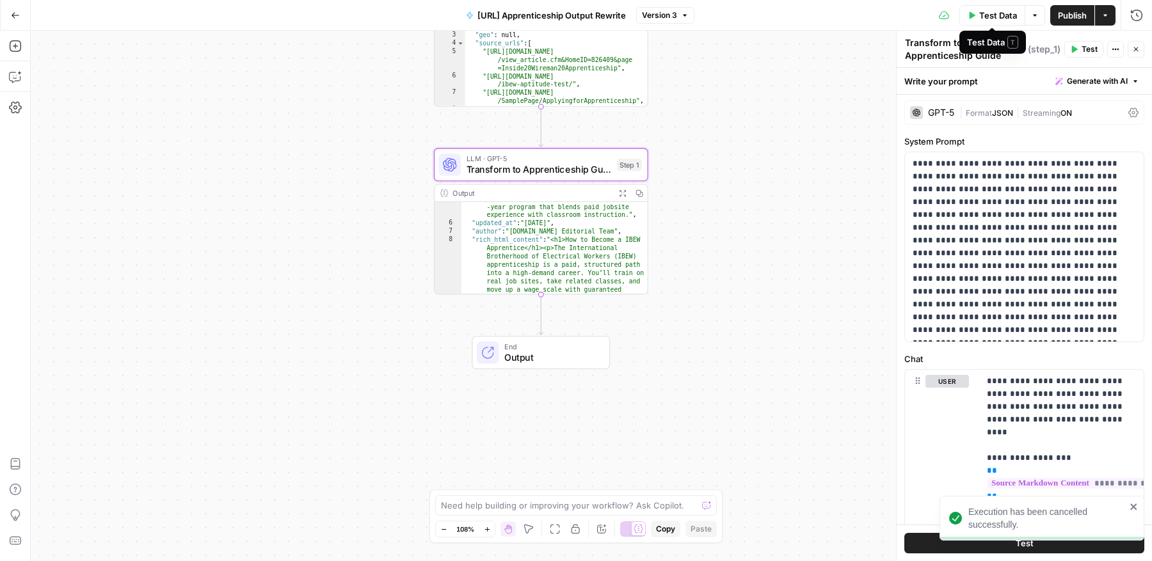
click at [997, 15] on span "Test Data" at bounding box center [998, 15] width 38 height 13
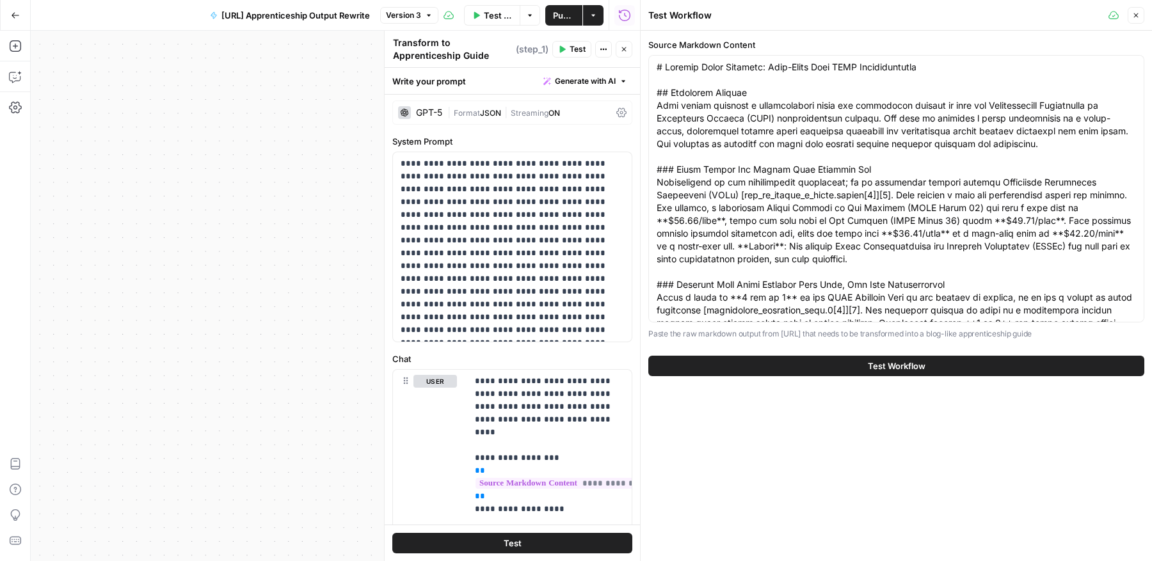
click at [895, 365] on span "Test Workflow" at bounding box center [897, 366] width 58 height 13
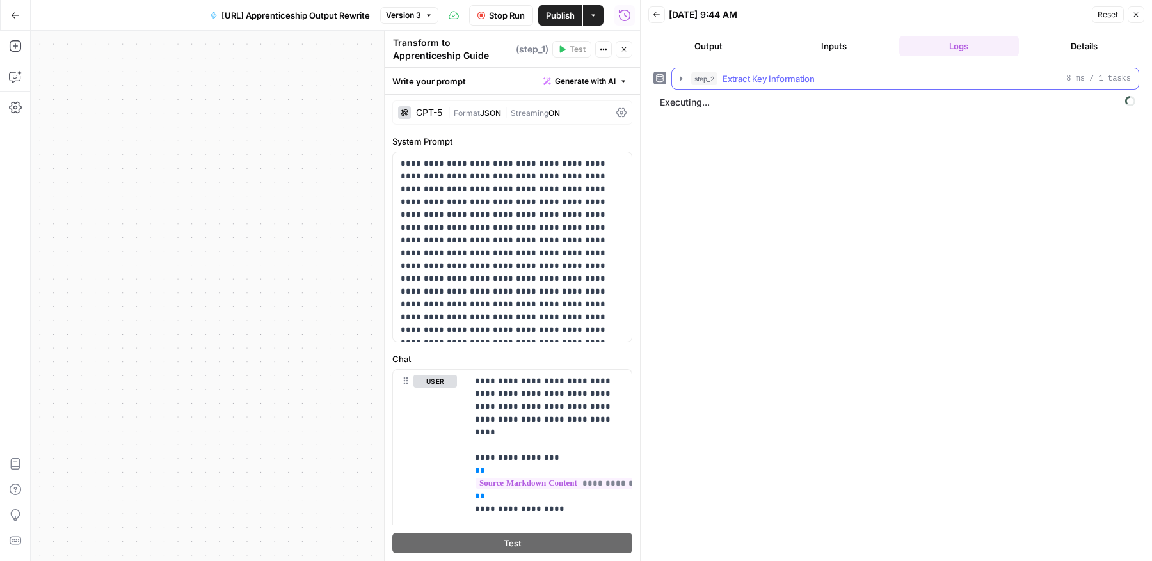
click at [681, 76] on icon "button" at bounding box center [681, 79] width 10 height 10
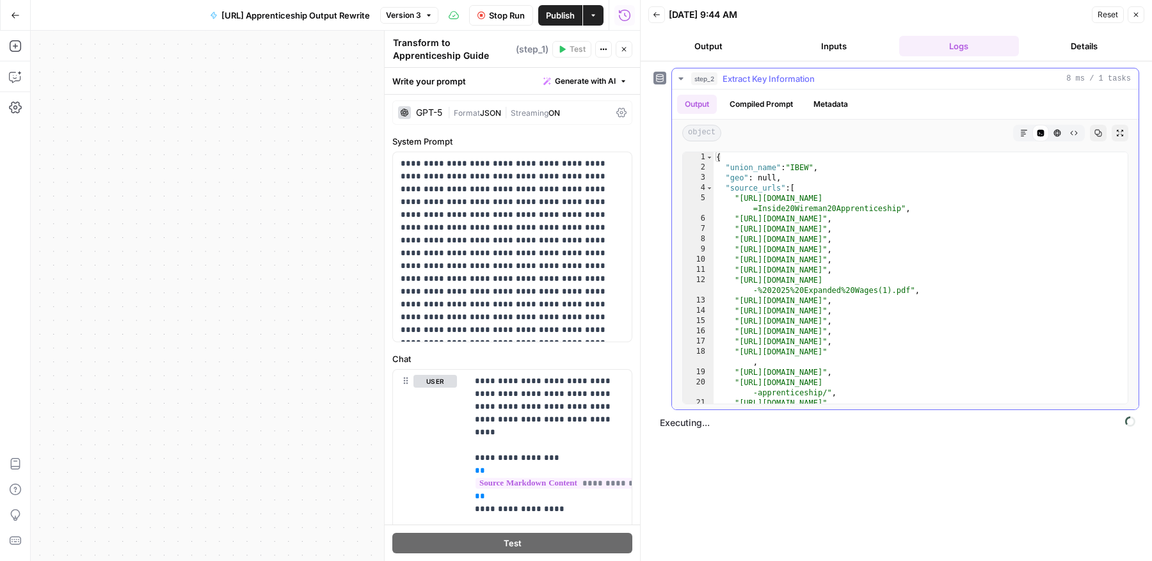
click at [681, 76] on icon "button" at bounding box center [681, 79] width 10 height 10
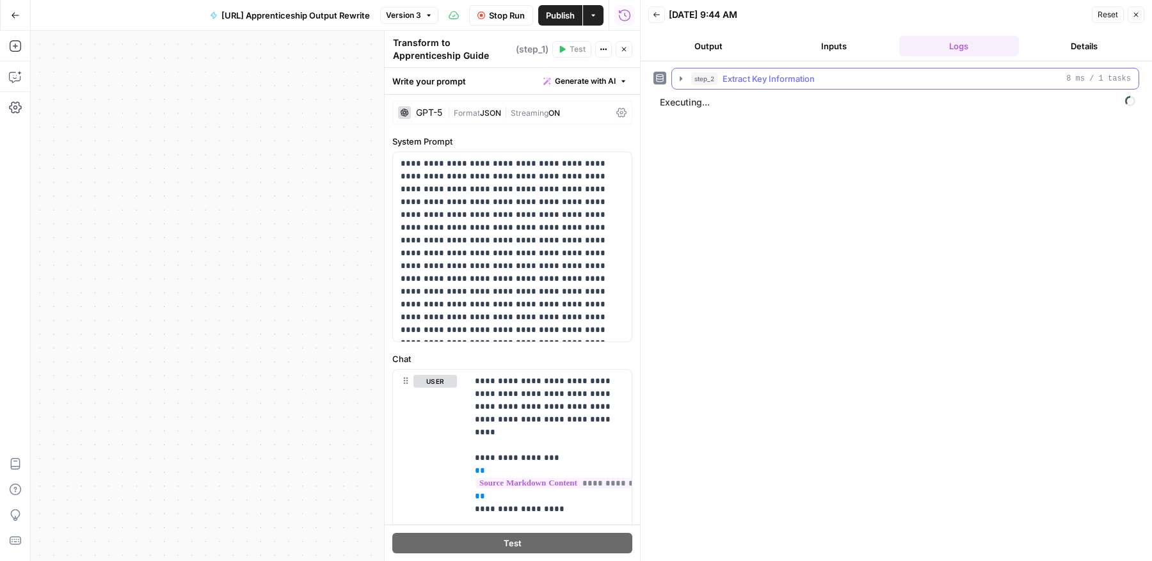
click at [677, 77] on icon "button" at bounding box center [681, 79] width 10 height 10
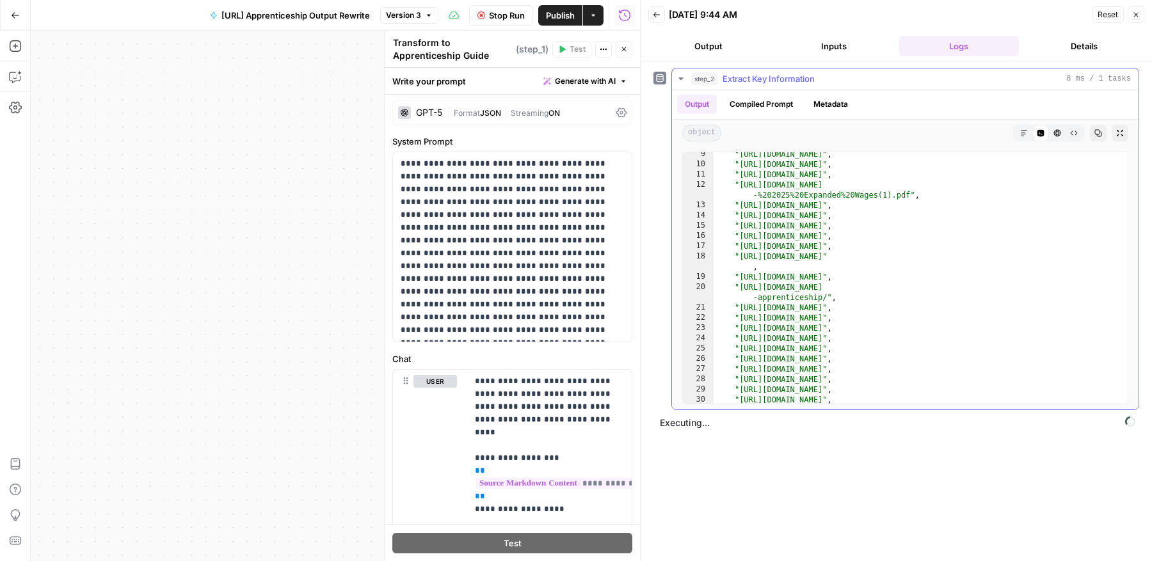
scroll to position [127, 0]
click at [681, 77] on icon "button" at bounding box center [680, 78] width 4 height 3
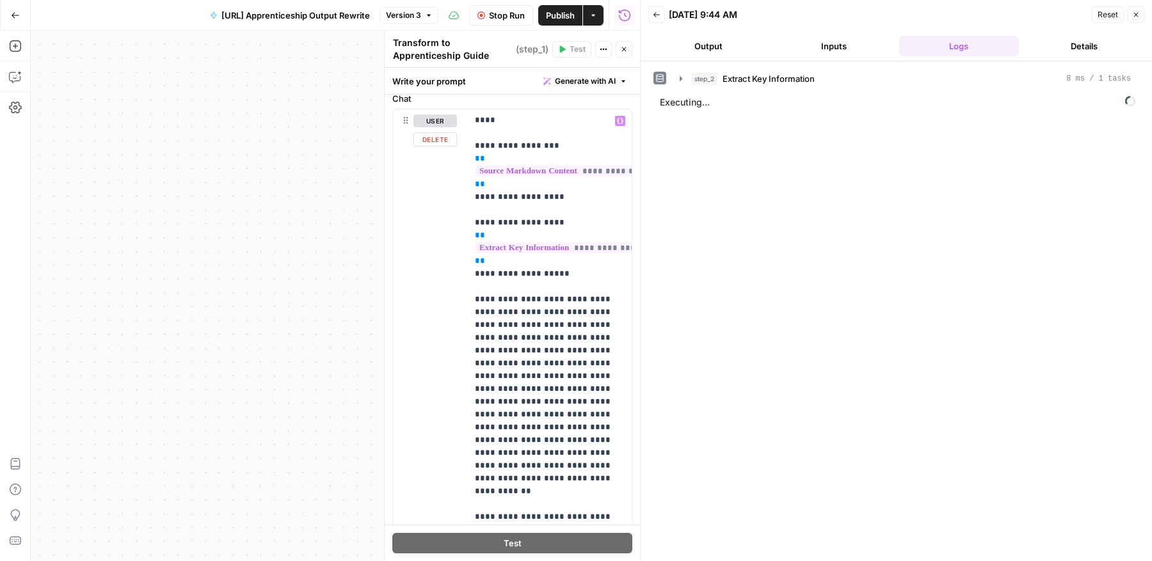
scroll to position [0, 0]
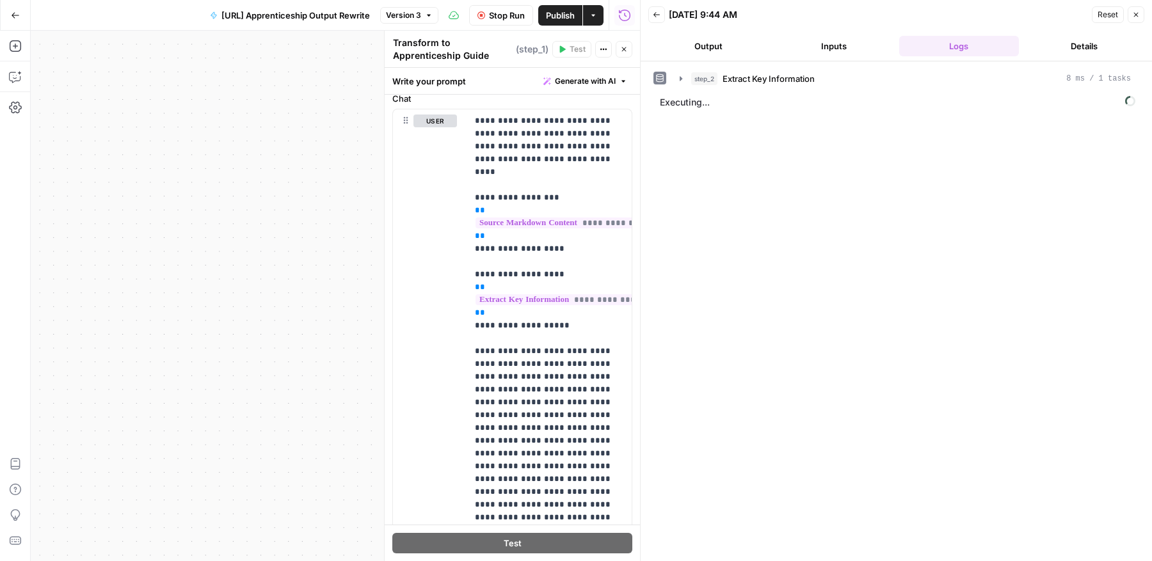
click at [716, 47] on button "Output" at bounding box center [708, 46] width 120 height 20
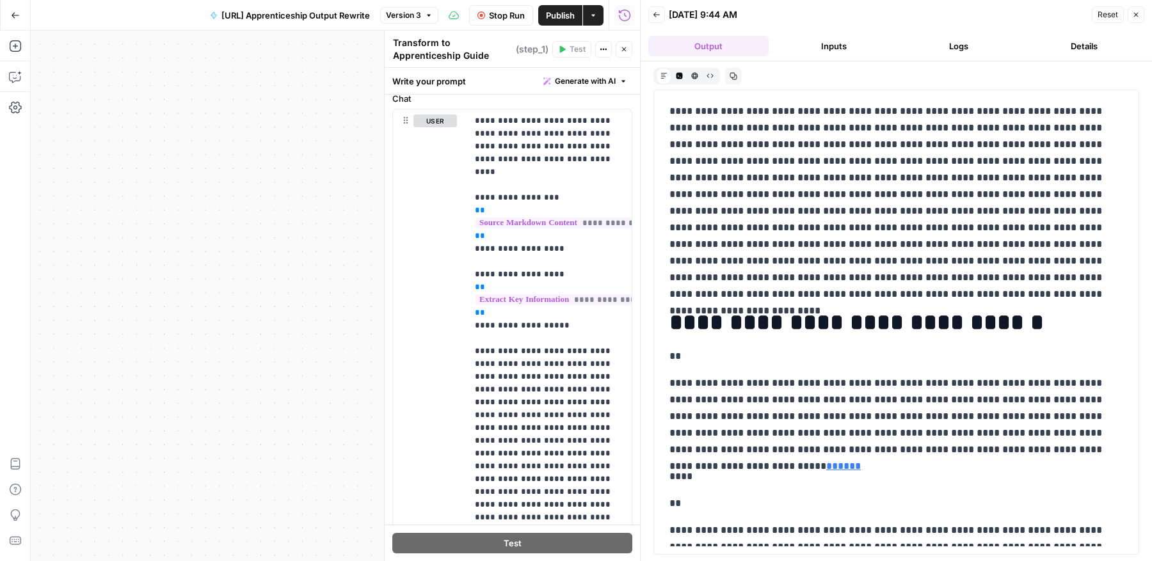
click at [835, 41] on button "Inputs" at bounding box center [834, 46] width 120 height 20
